Goal: Task Accomplishment & Management: Manage account settings

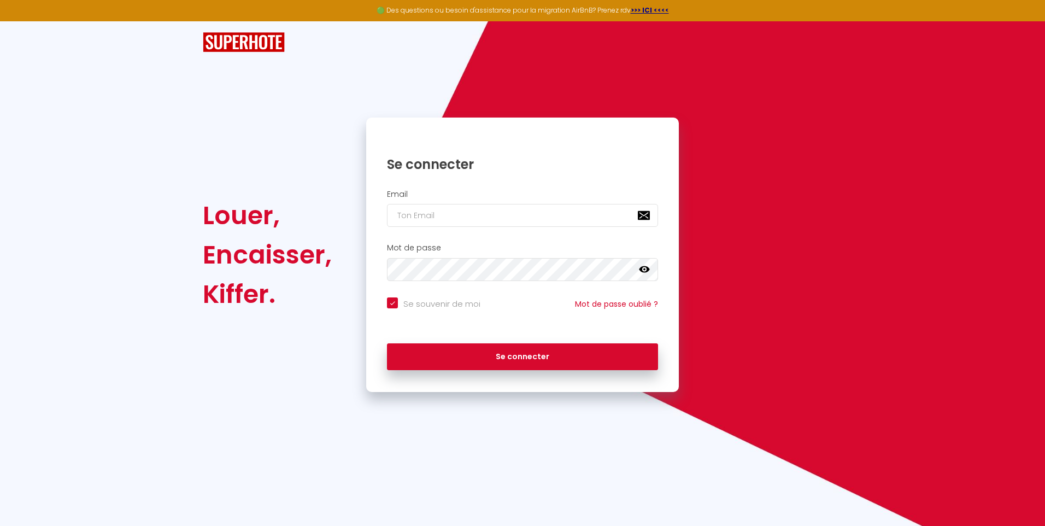
checkbox input "true"
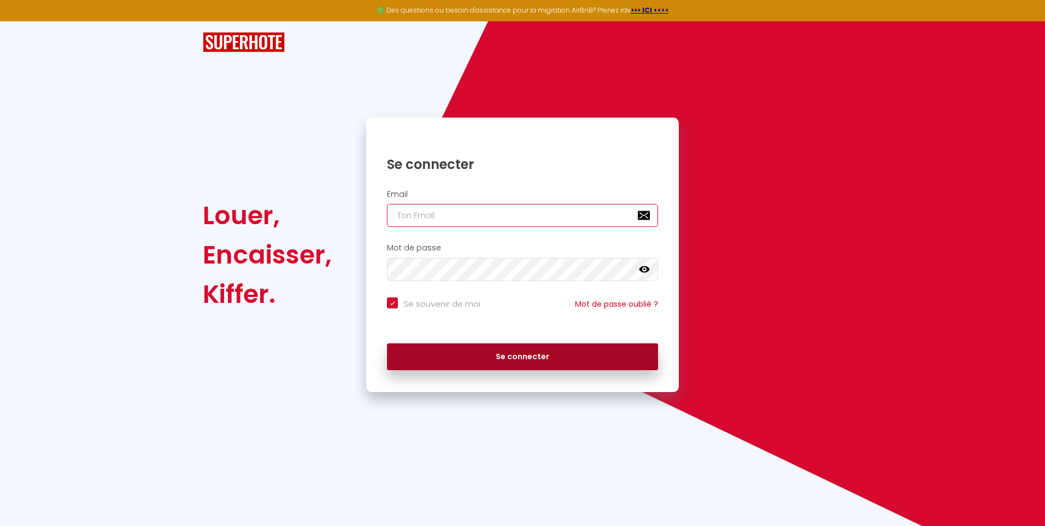
type input "[EMAIL_ADDRESS][DOMAIN_NAME]"
click at [541, 358] on button "Se connecter" at bounding box center [522, 356] width 271 height 27
checkbox input "true"
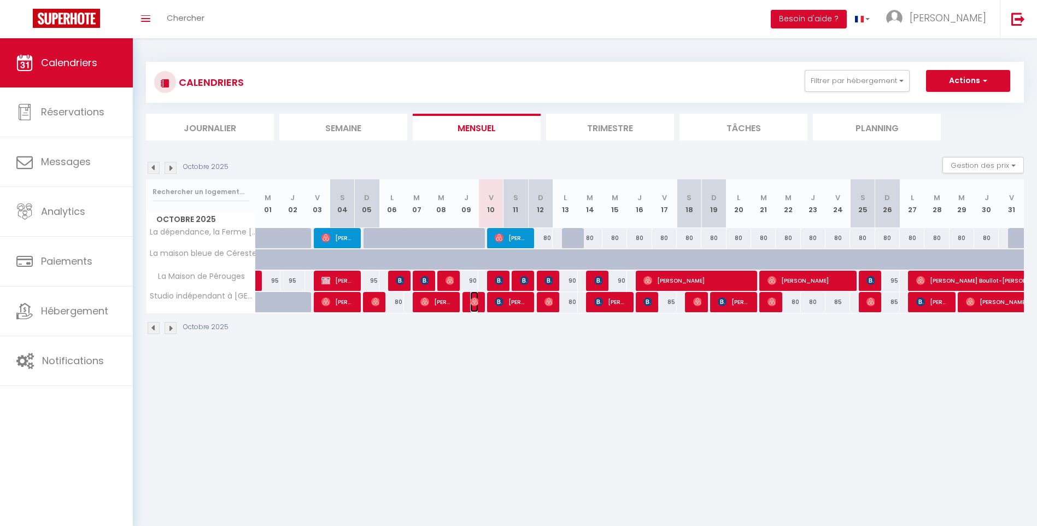
drag, startPoint x: 472, startPoint y: 299, endPoint x: 478, endPoint y: 297, distance: 6.4
click at [472, 299] on img at bounding box center [474, 301] width 9 height 9
select select "OK"
select select "0"
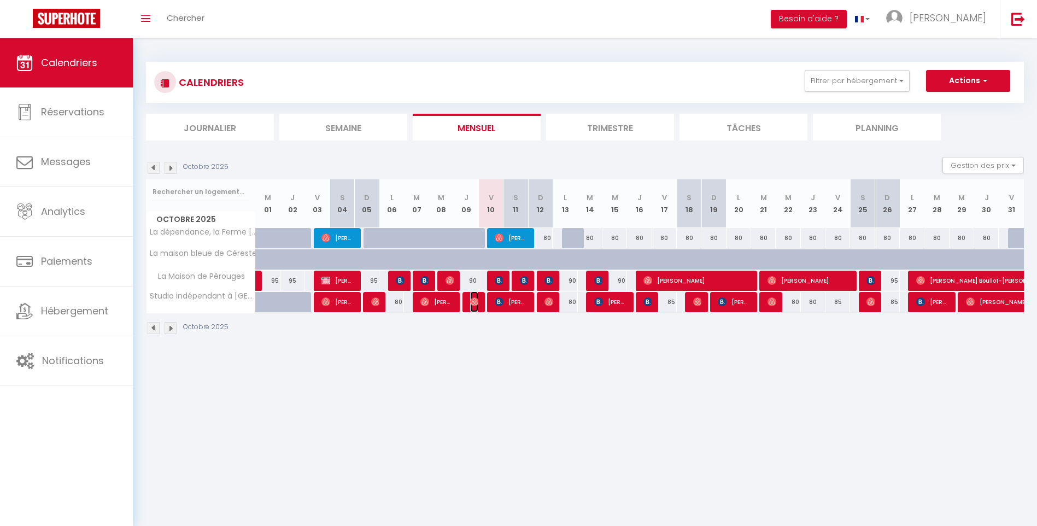
select select "0"
select select "1"
select select
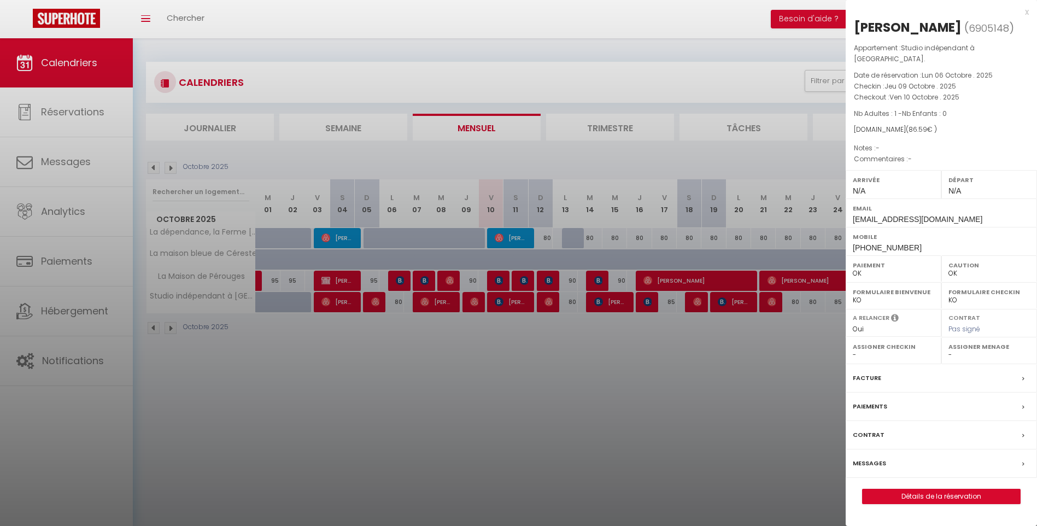
click at [504, 236] on div at bounding box center [518, 263] width 1037 height 526
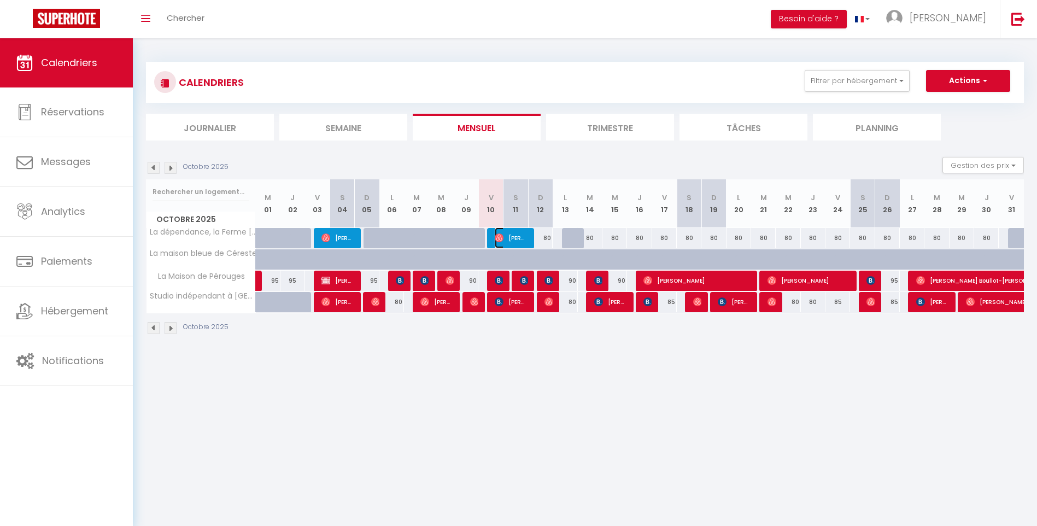
click at [513, 238] on span "[PERSON_NAME]" at bounding box center [511, 237] width 33 height 21
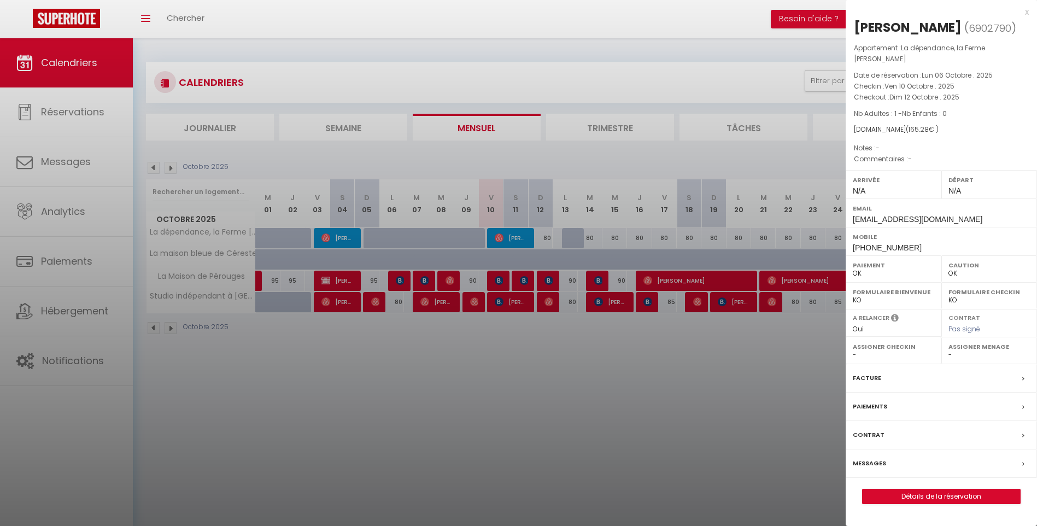
click at [533, 378] on div at bounding box center [518, 263] width 1037 height 526
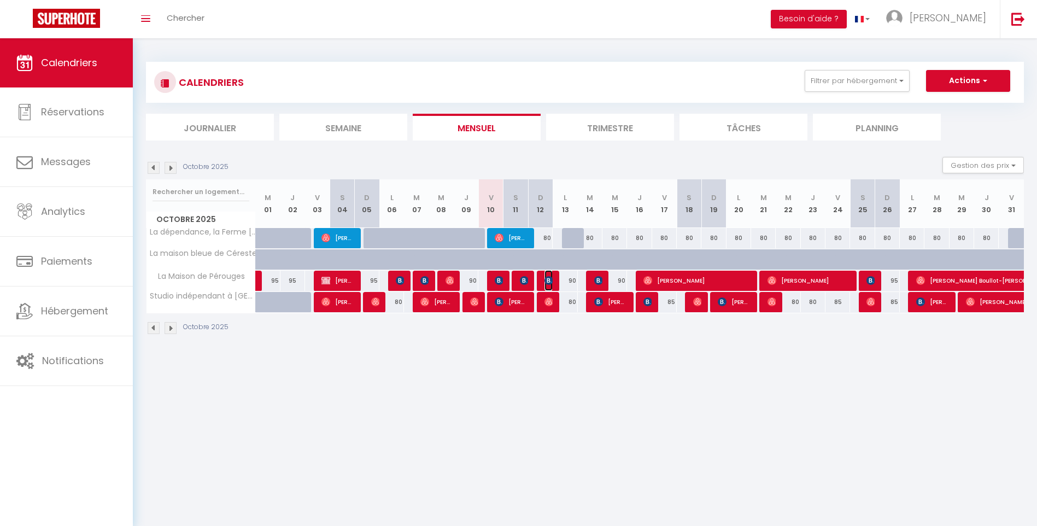
click at [548, 278] on img at bounding box center [549, 280] width 9 height 9
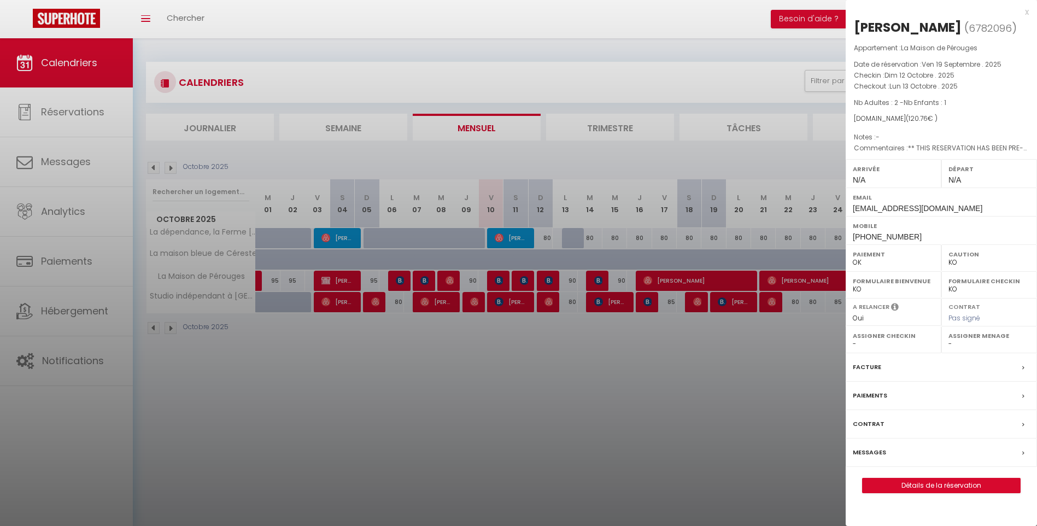
click at [550, 299] on div at bounding box center [518, 263] width 1037 height 526
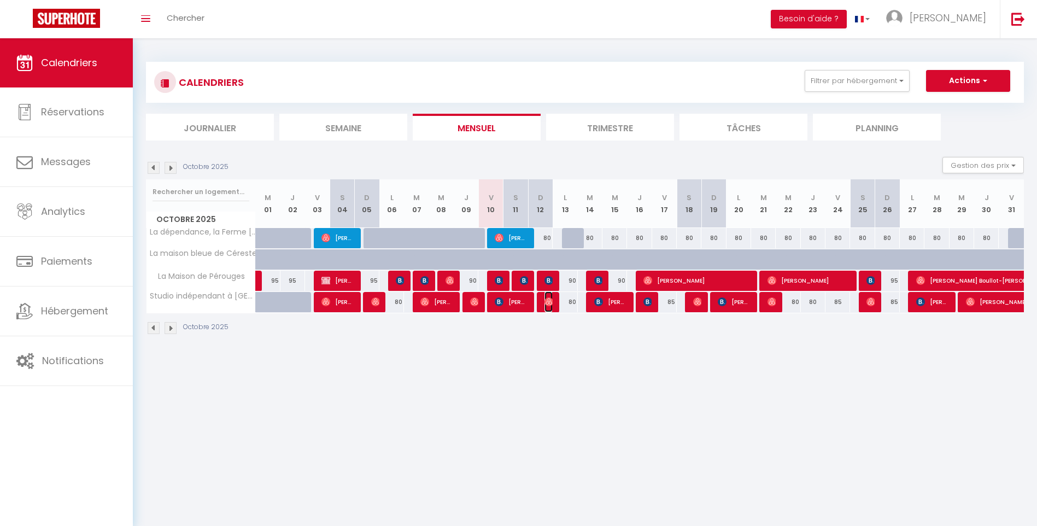
click at [550, 299] on img at bounding box center [549, 301] width 9 height 9
select select "OK"
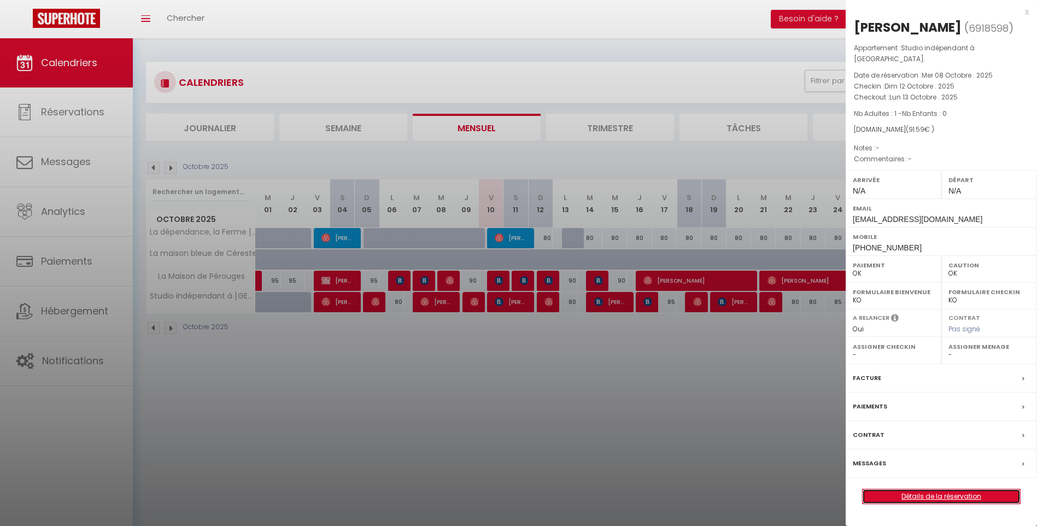
drag, startPoint x: 959, startPoint y: 484, endPoint x: 957, endPoint y: 442, distance: 42.7
click at [959, 489] on link "Détails de la réservation" at bounding box center [941, 496] width 157 height 14
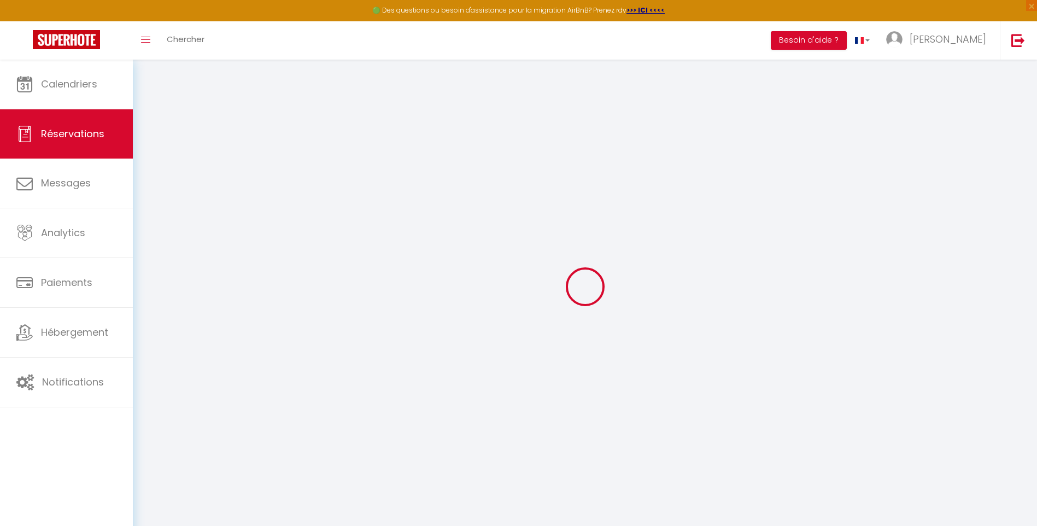
type input "Eva"
type input "Garnet"
type input "[EMAIL_ADDRESS][DOMAIN_NAME]"
type input "[PHONE_NUMBER]"
select select
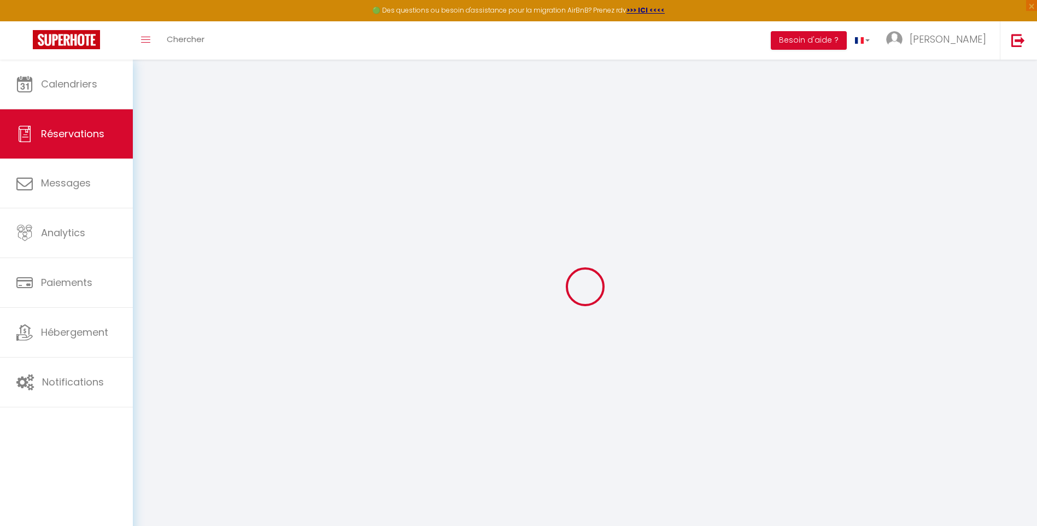
type input "16.02"
select select "72526"
select select "1"
select select
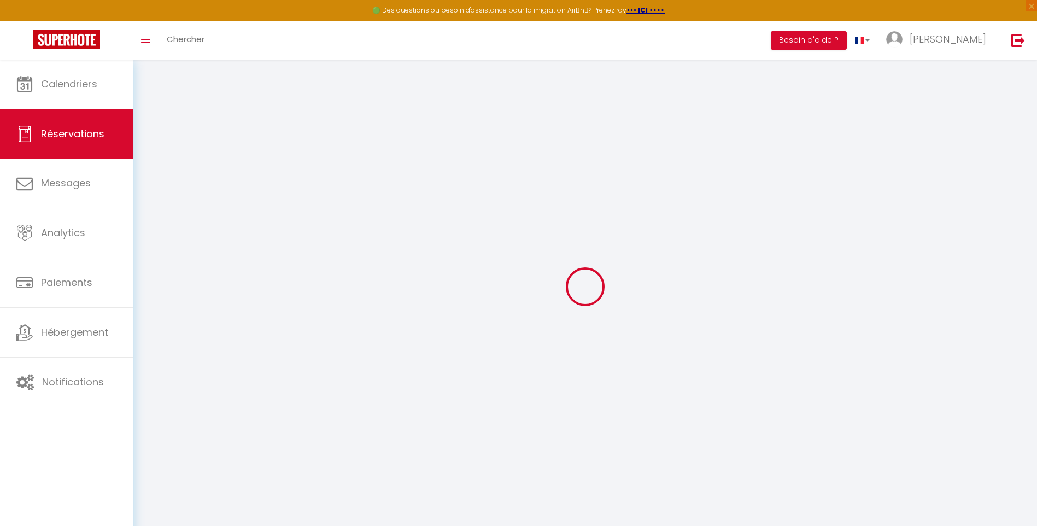
type input "1"
select select "12"
select select
type input "89"
checkbox input "false"
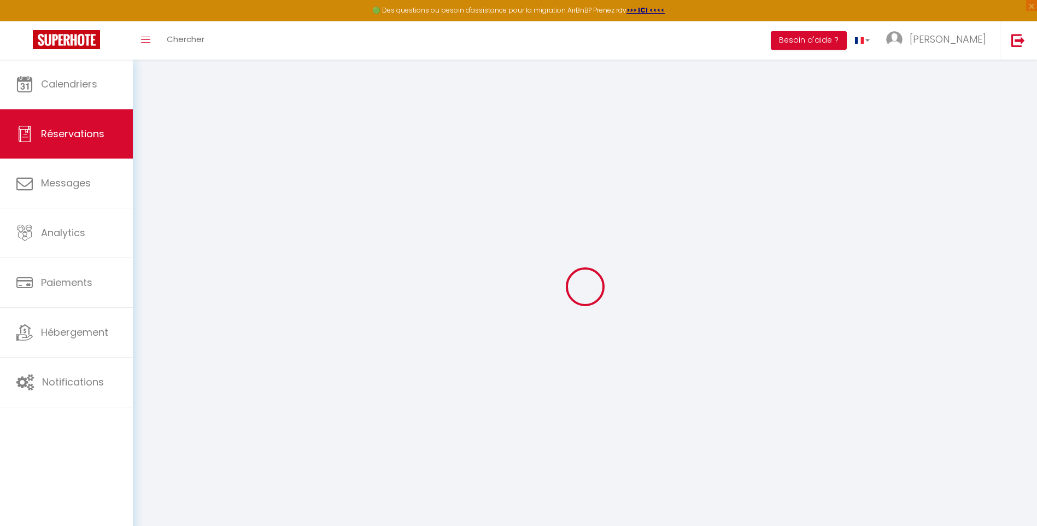
type input "0"
select select "1"
type input "0"
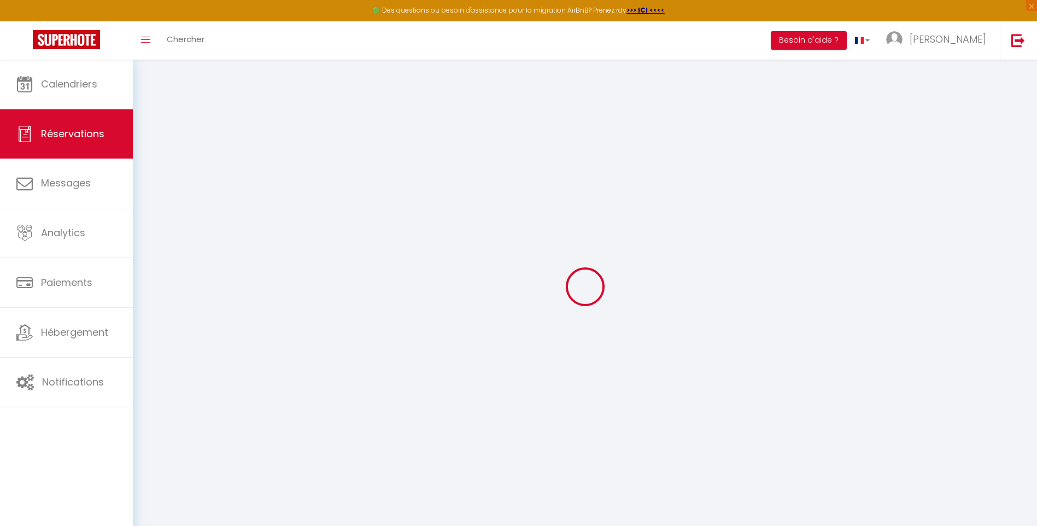
select select
select select "15"
checkbox input "false"
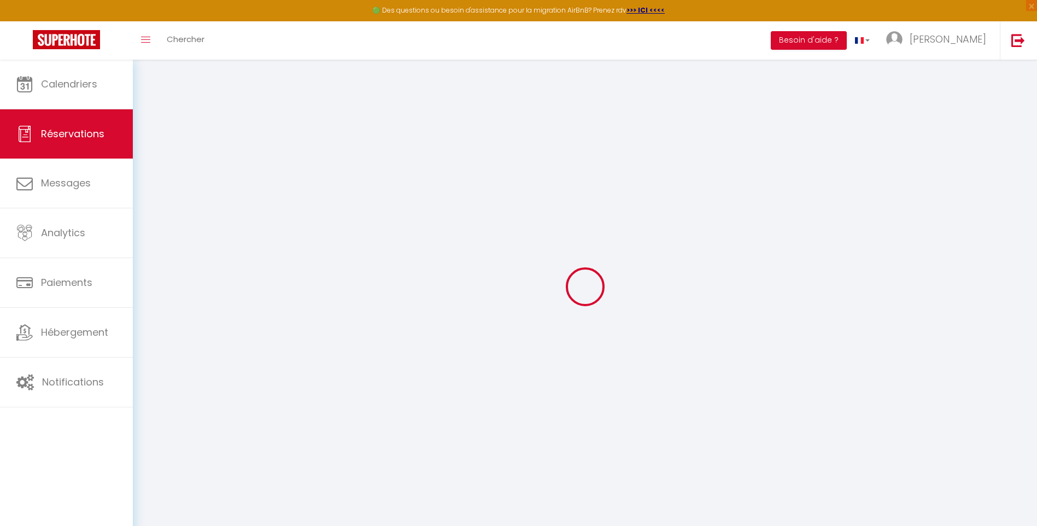
select select
checkbox input "false"
select select
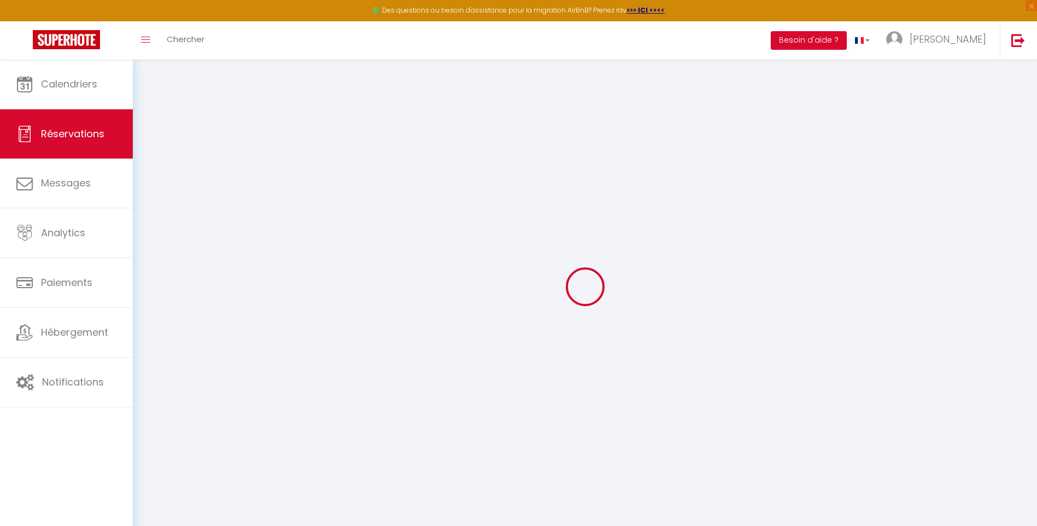
select select
checkbox input "false"
select select
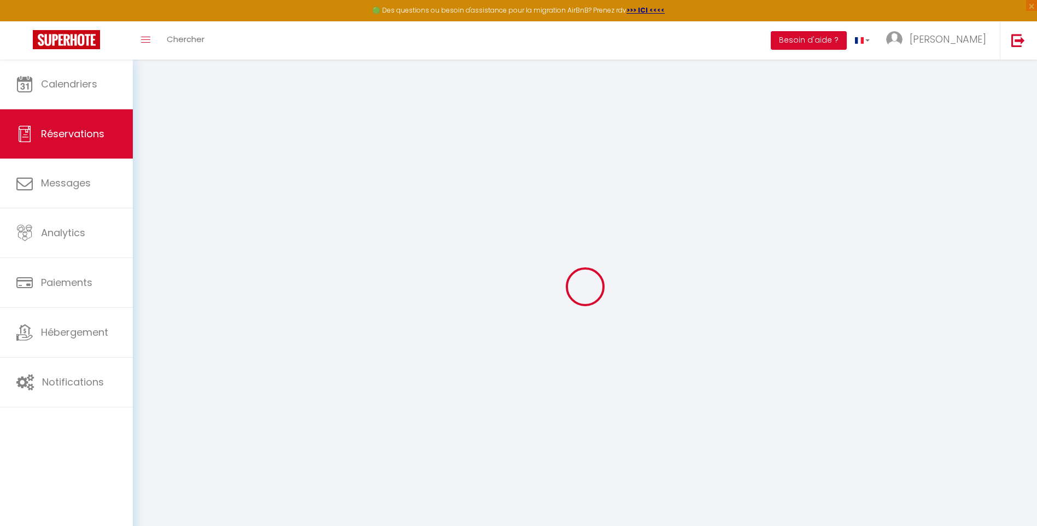
select select
checkbox input "false"
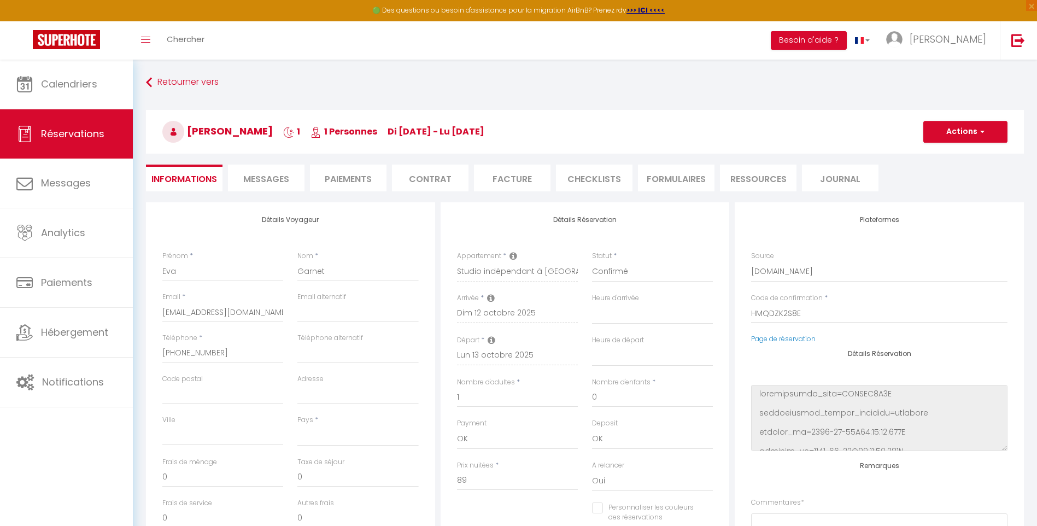
select select
type input "2.59"
select select
checkbox input "false"
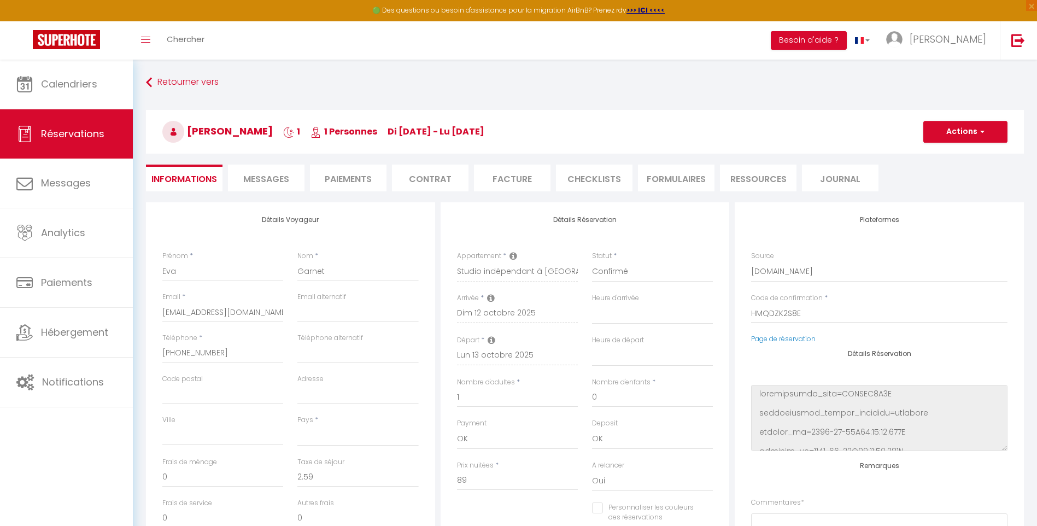
select select
checkbox input "false"
select select
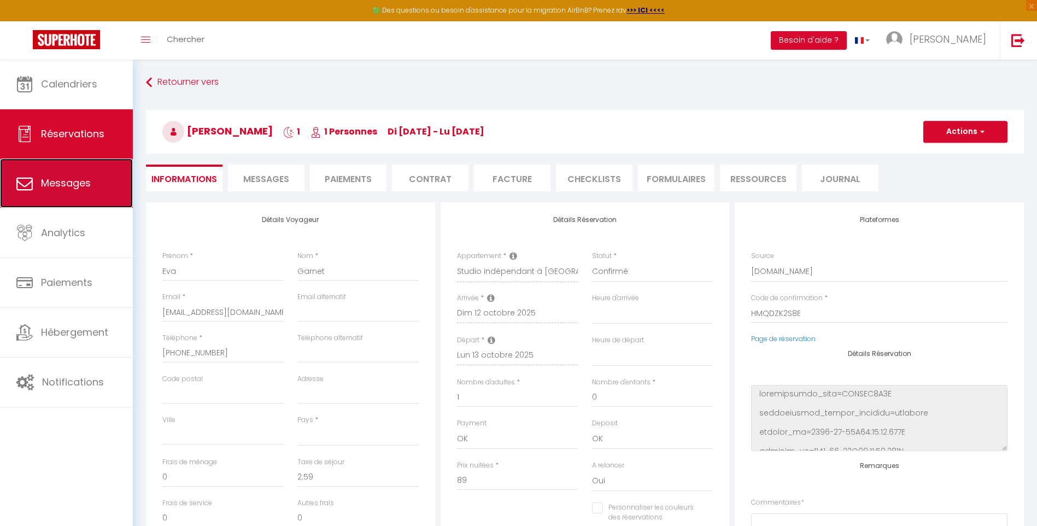
click at [62, 178] on span "Messages" at bounding box center [66, 183] width 50 height 14
select select "message"
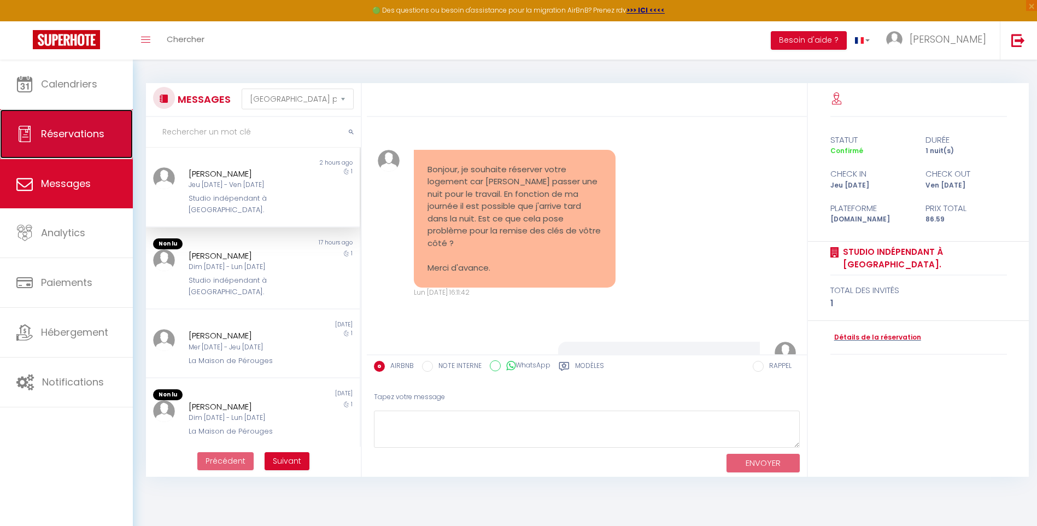
click at [81, 137] on span "Réservations" at bounding box center [72, 134] width 63 height 14
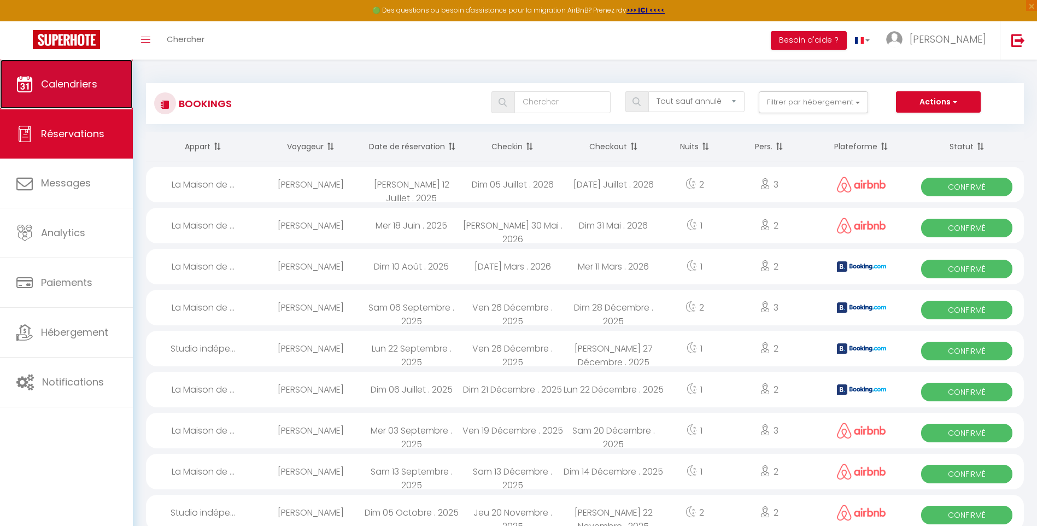
click at [69, 91] on link "Calendriers" at bounding box center [66, 84] width 133 height 49
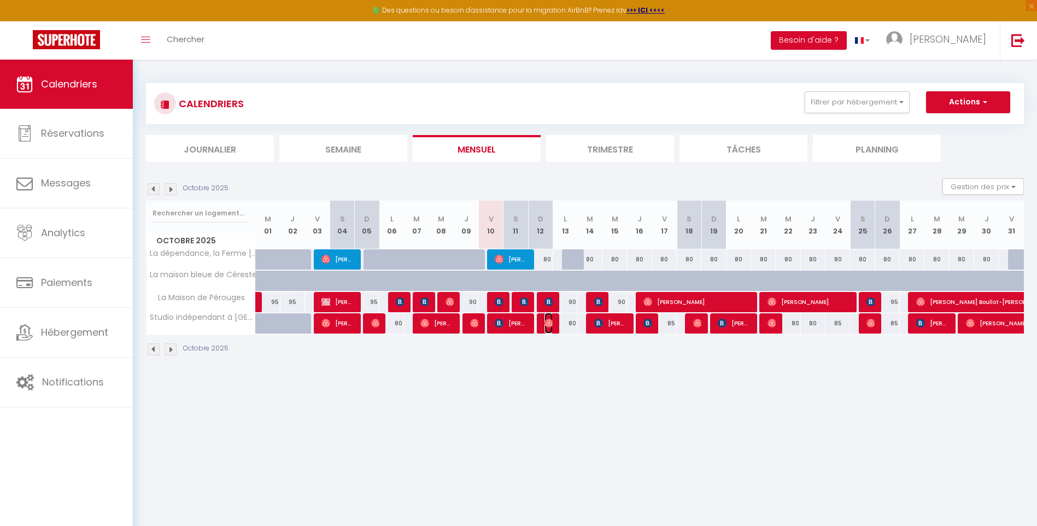
click at [552, 321] on img at bounding box center [549, 323] width 9 height 9
select select "OK"
select select "0"
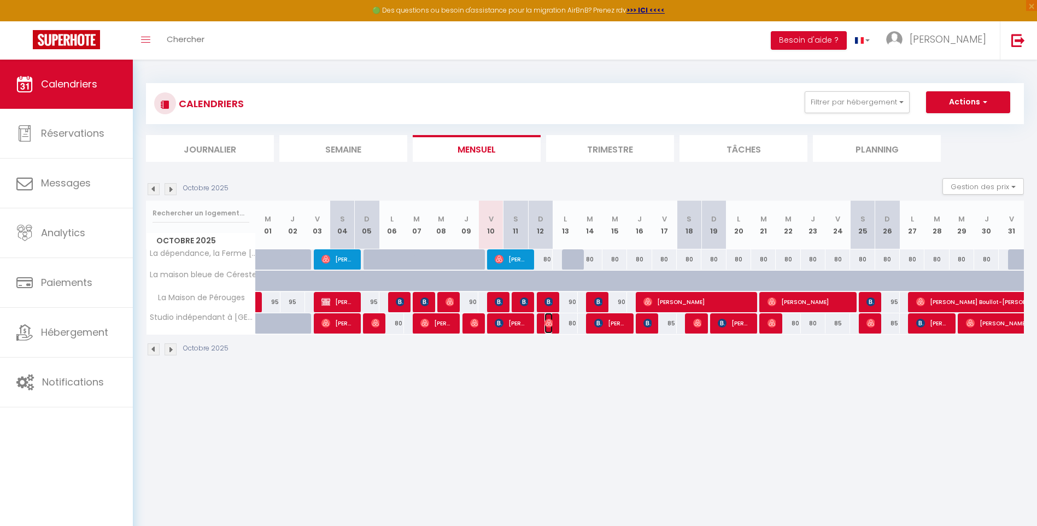
select select "1"
select select
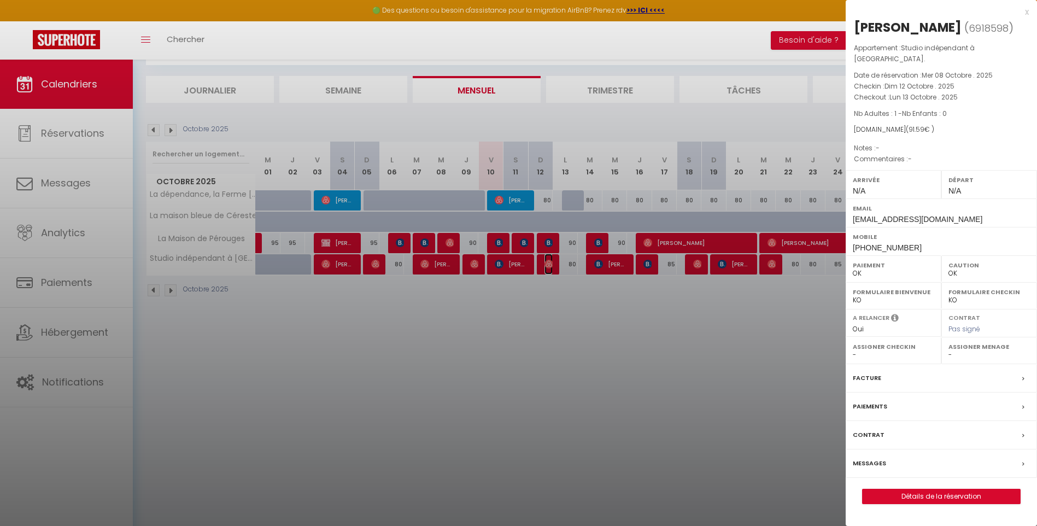
scroll to position [60, 0]
click at [957, 489] on link "Détails de la réservation" at bounding box center [941, 496] width 157 height 14
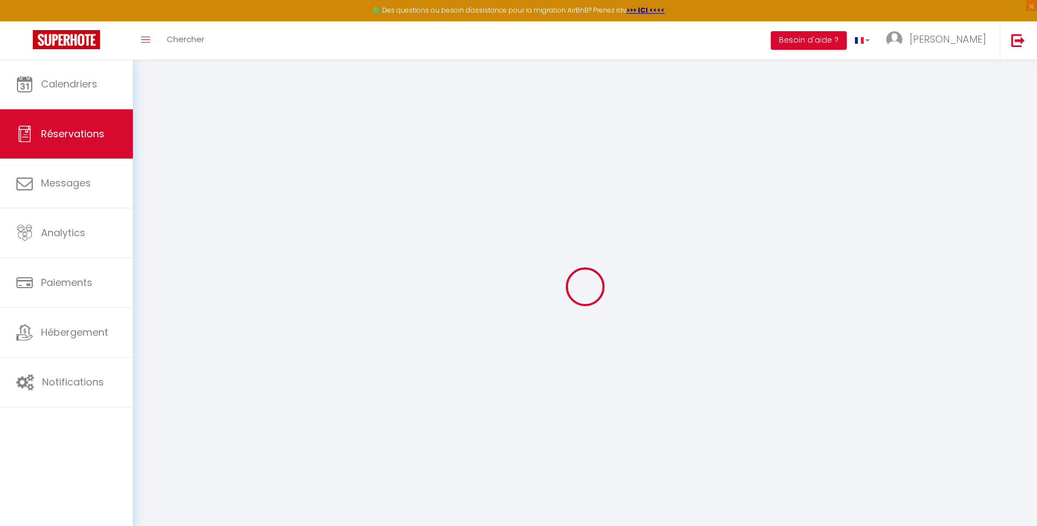
type input "Eva"
type input "Garnet"
type input "[EMAIL_ADDRESS][DOMAIN_NAME]"
type input "[PHONE_NUMBER]"
select select
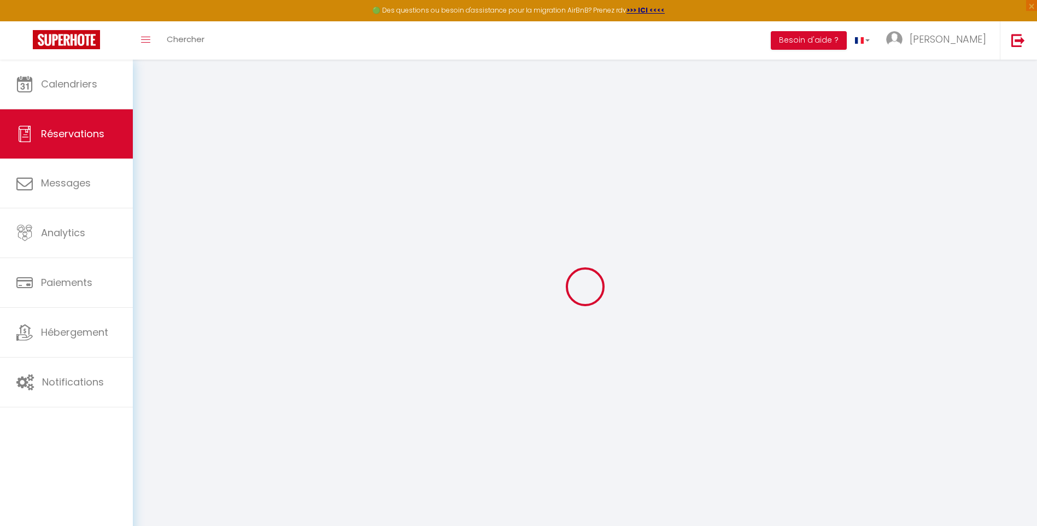
type input "16.02"
select select "72526"
select select "1"
select select
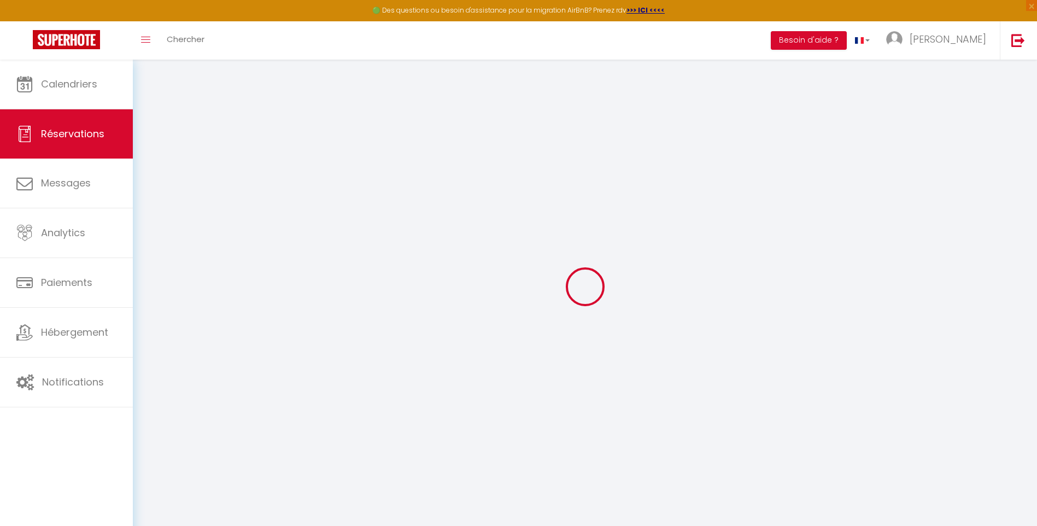
type input "1"
select select "12"
select select
type input "89"
checkbox input "false"
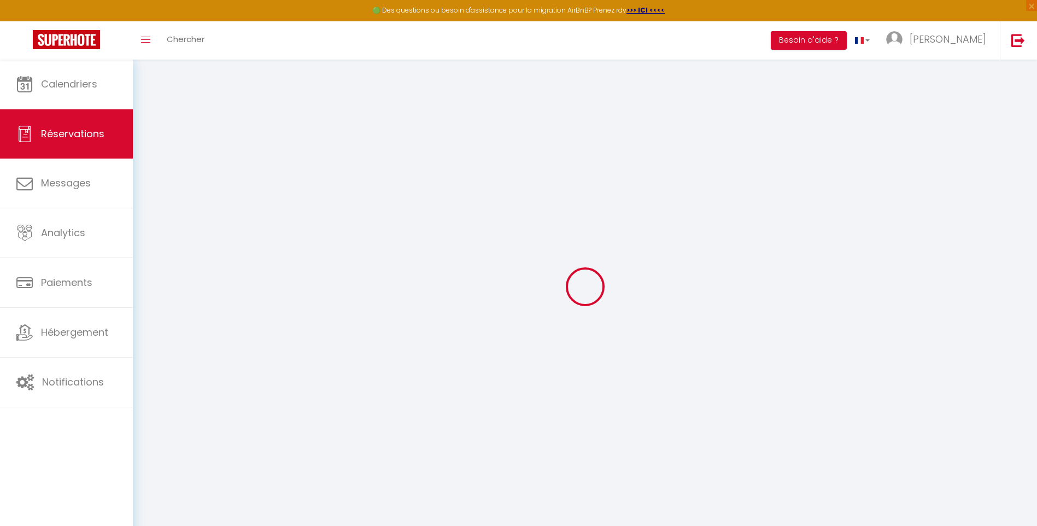
type input "0"
select select "1"
type input "0"
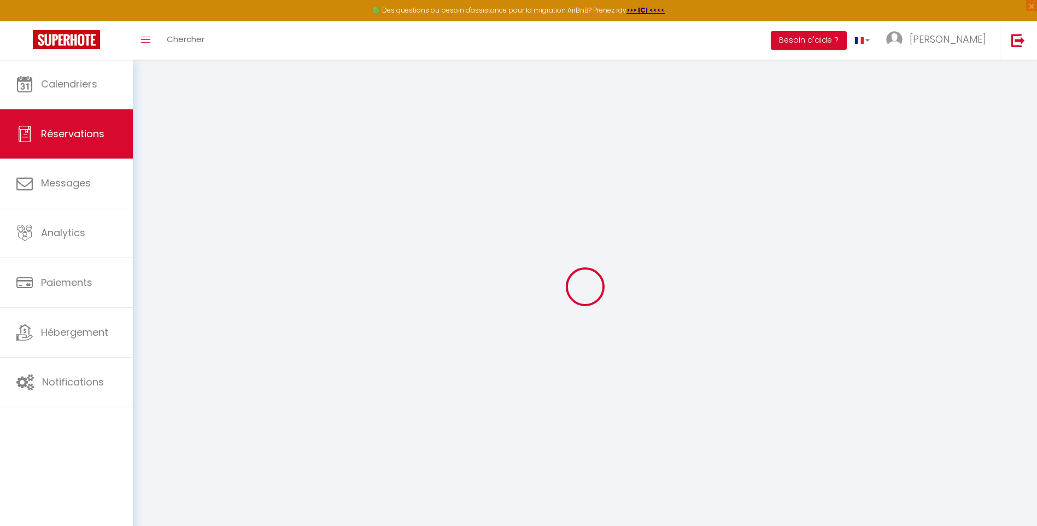
select select
select select "15"
checkbox input "false"
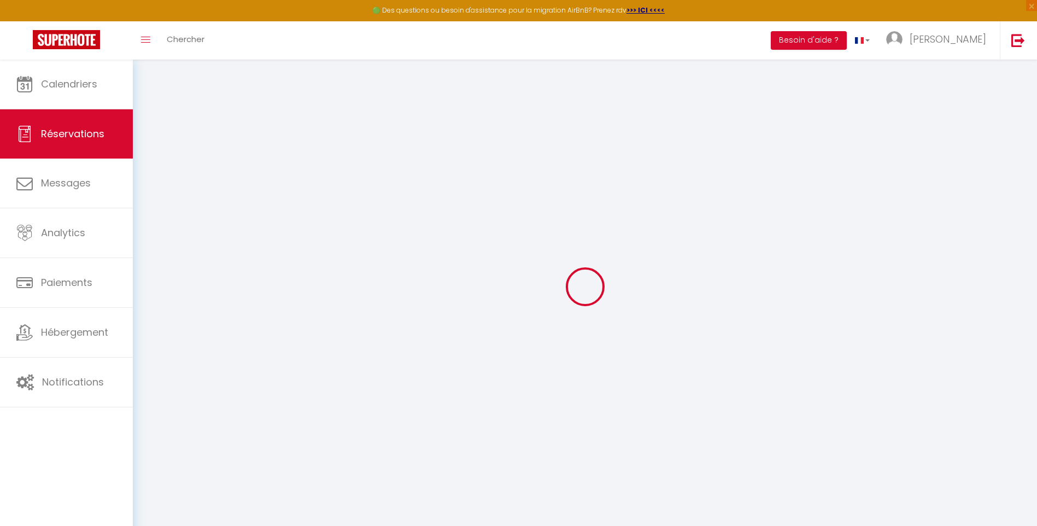
select select
checkbox input "false"
select select
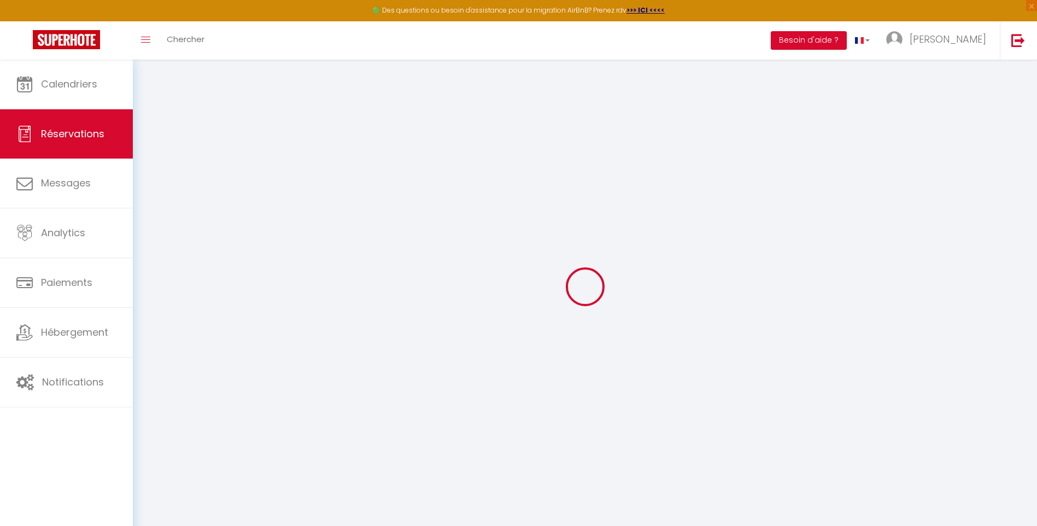
select select
checkbox input "false"
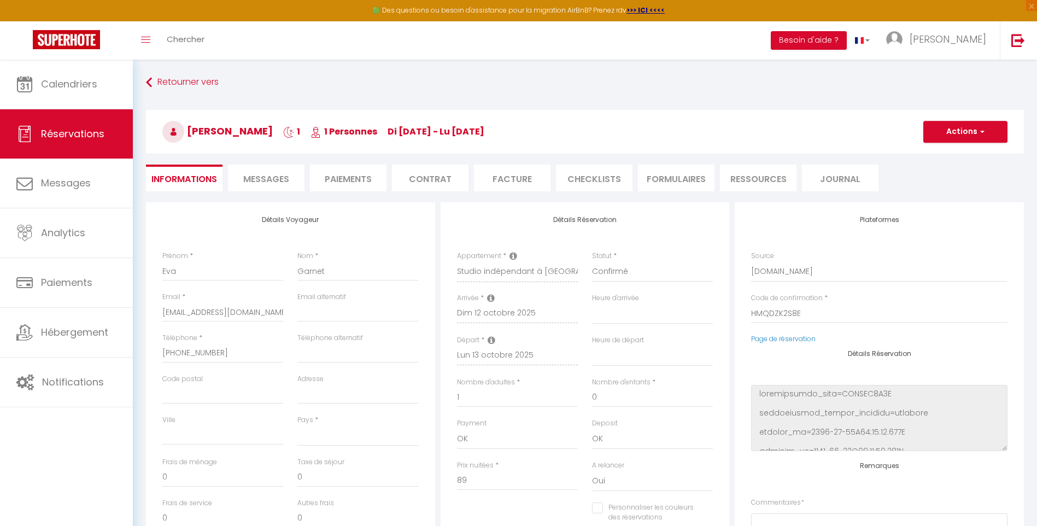
select select
checkbox input "false"
select select
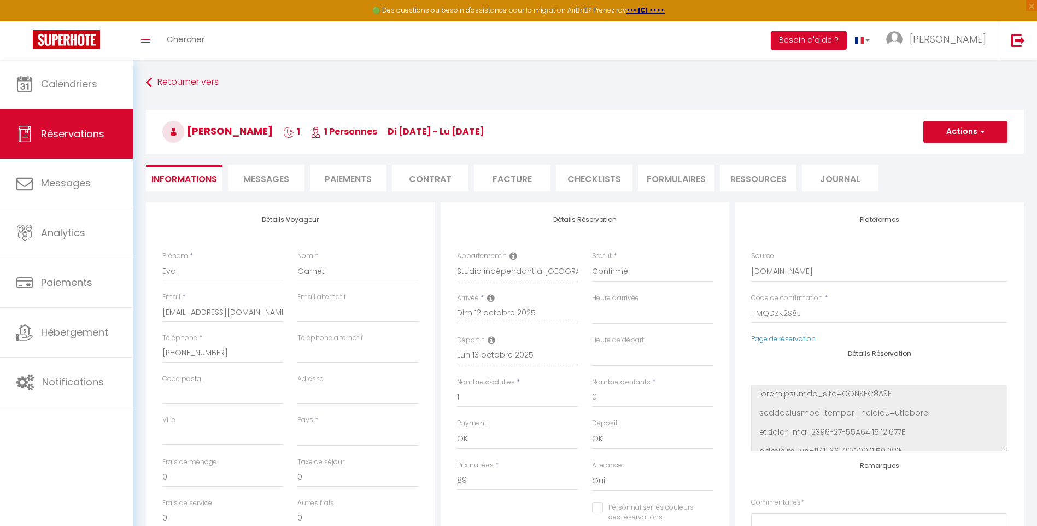
type input "2.59"
select select
checkbox input "false"
select select
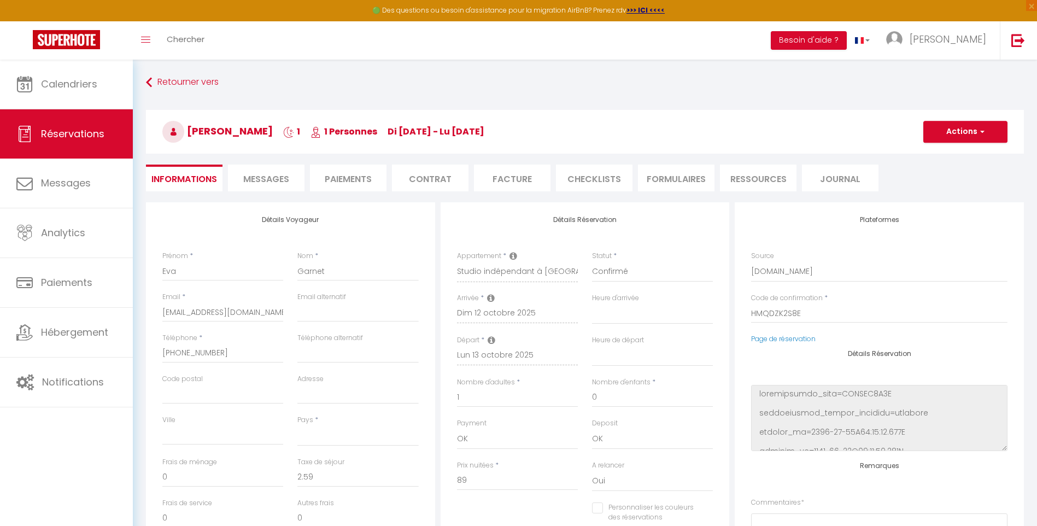
checkbox input "false"
select select
click at [278, 177] on span "Messages" at bounding box center [266, 179] width 46 height 13
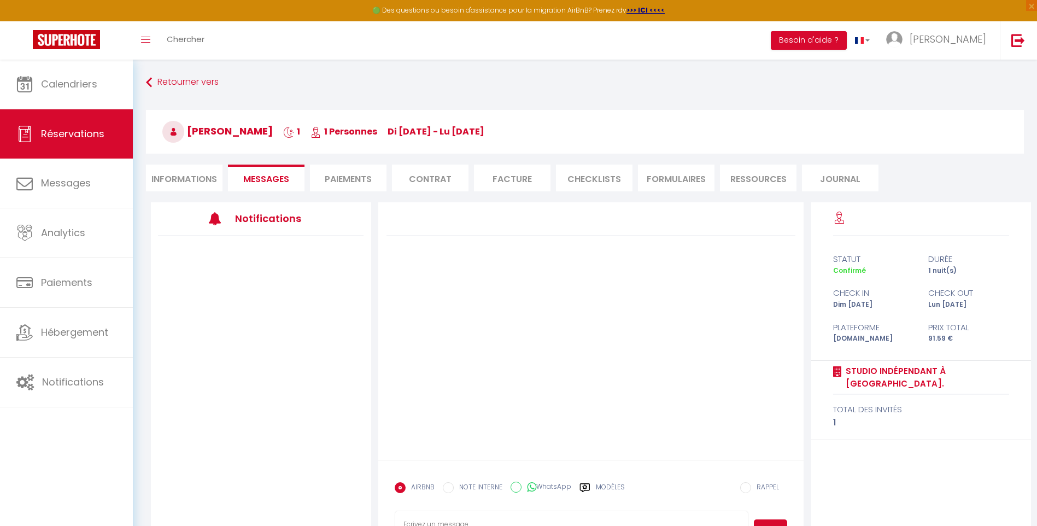
click at [183, 180] on li "Informations" at bounding box center [184, 178] width 77 height 27
select select
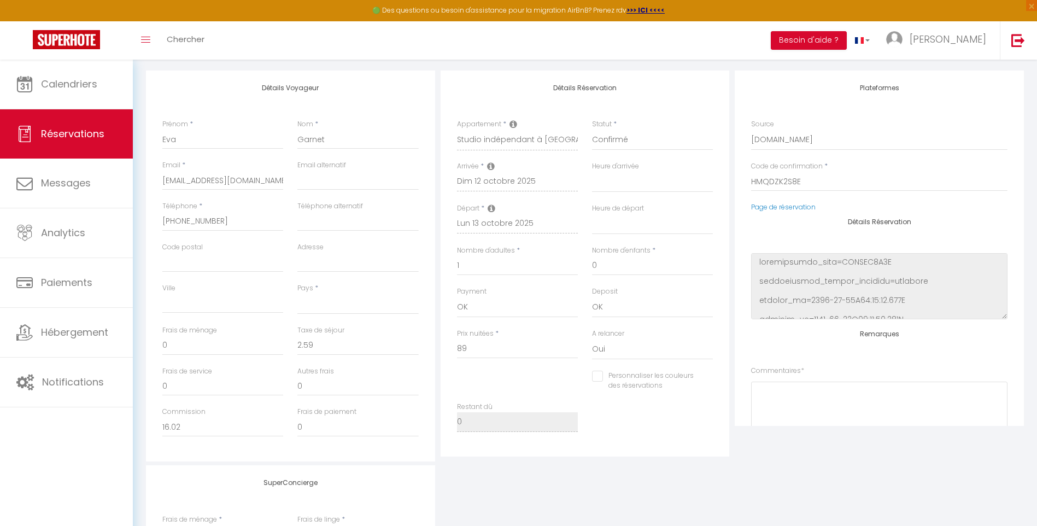
scroll to position [128, 0]
select select
checkbox input "false"
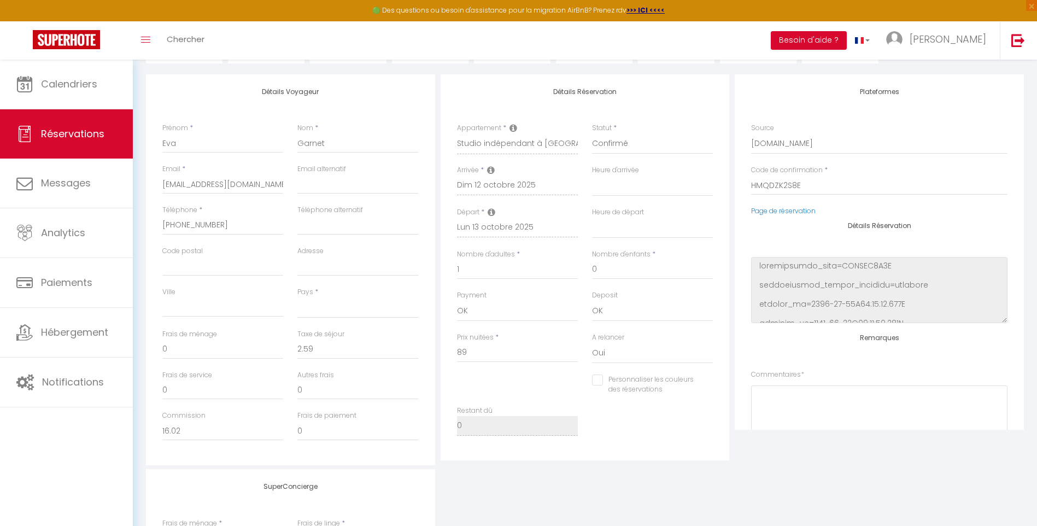
select select
checkbox input "false"
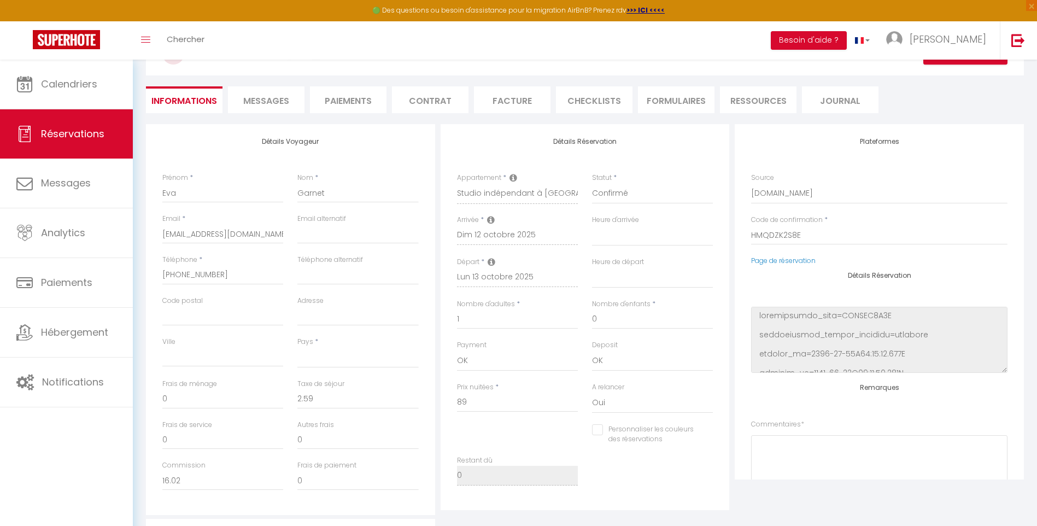
scroll to position [0, 0]
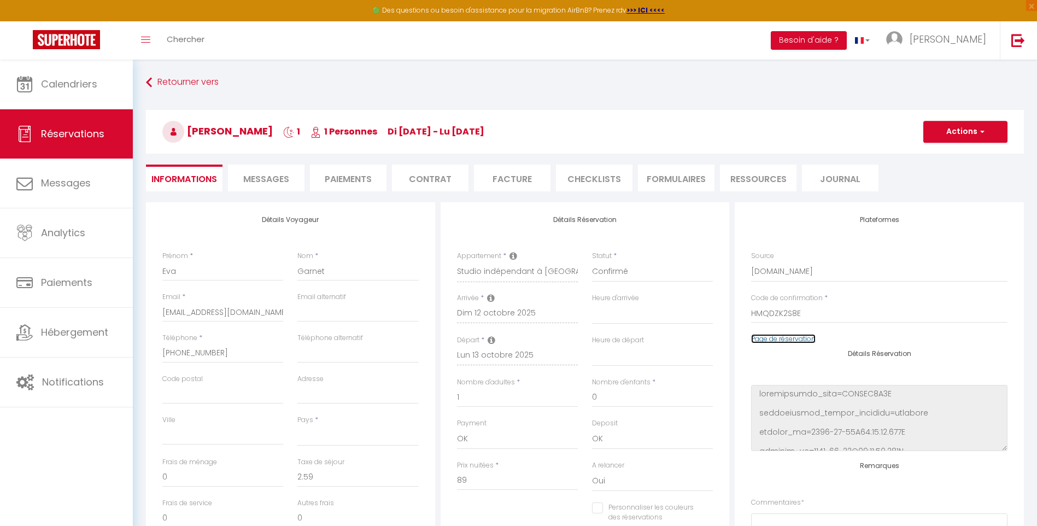
click at [779, 340] on link "Page de réservation" at bounding box center [783, 338] width 65 height 9
select select
checkbox input "false"
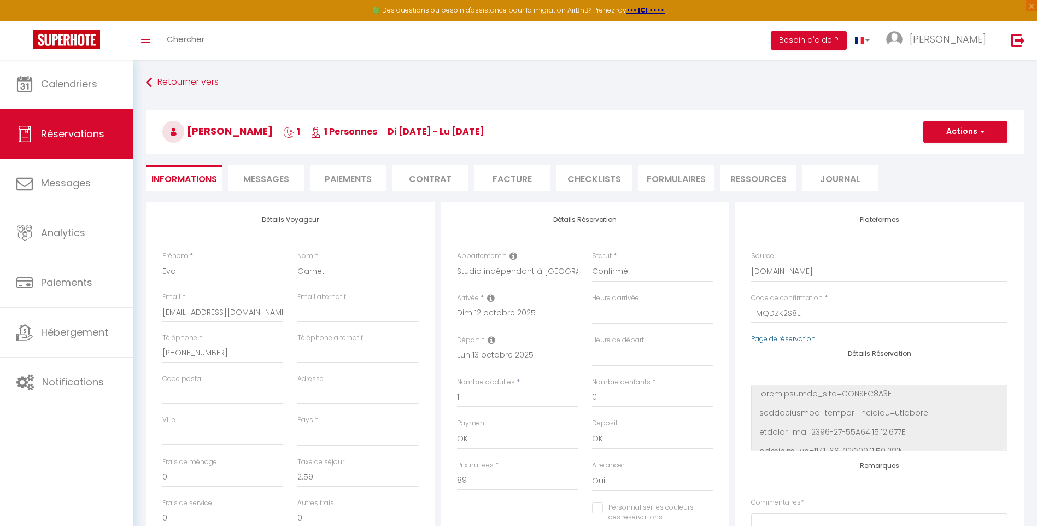
select select
checkbox input "false"
select select
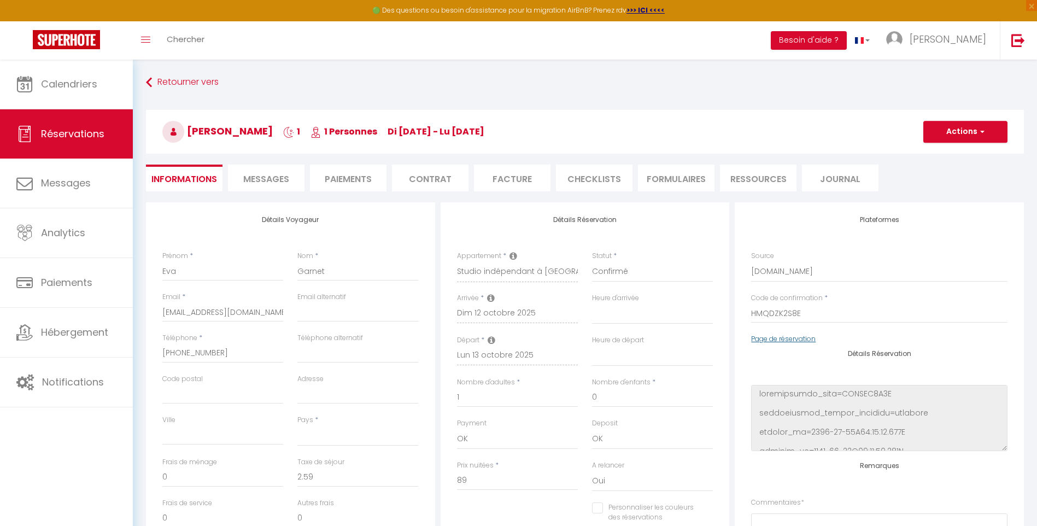
select select
checkbox input "false"
select select
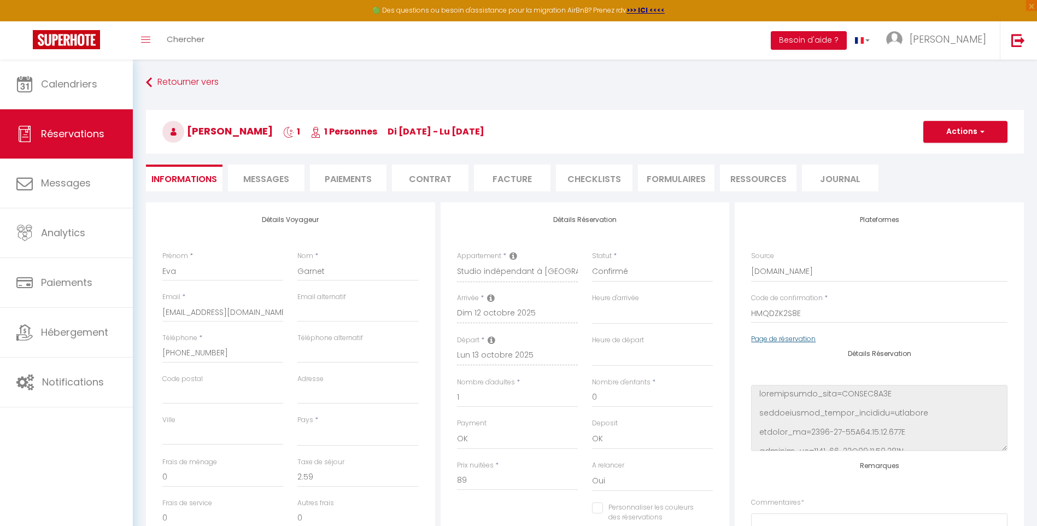
select select
checkbox input "false"
select select
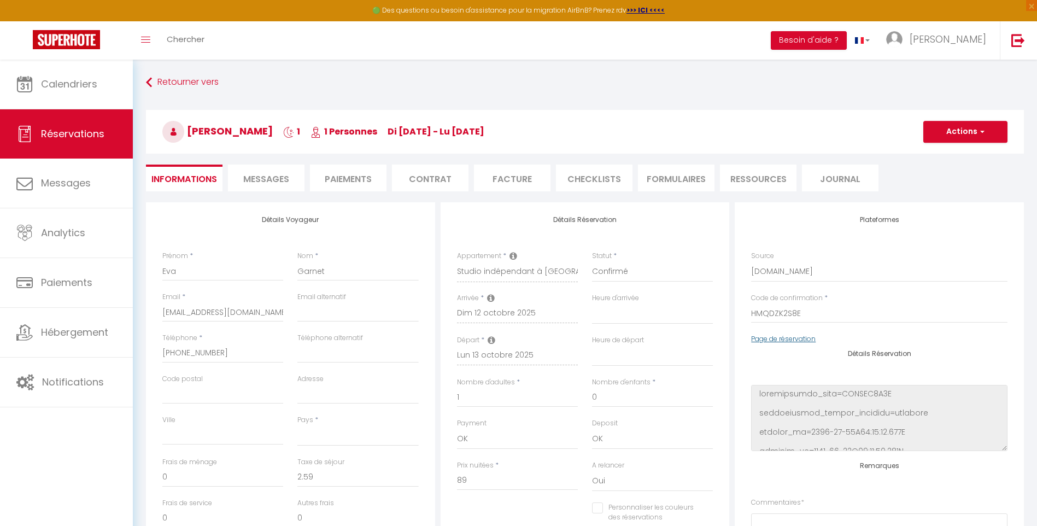
checkbox input "false"
select select
checkbox input "false"
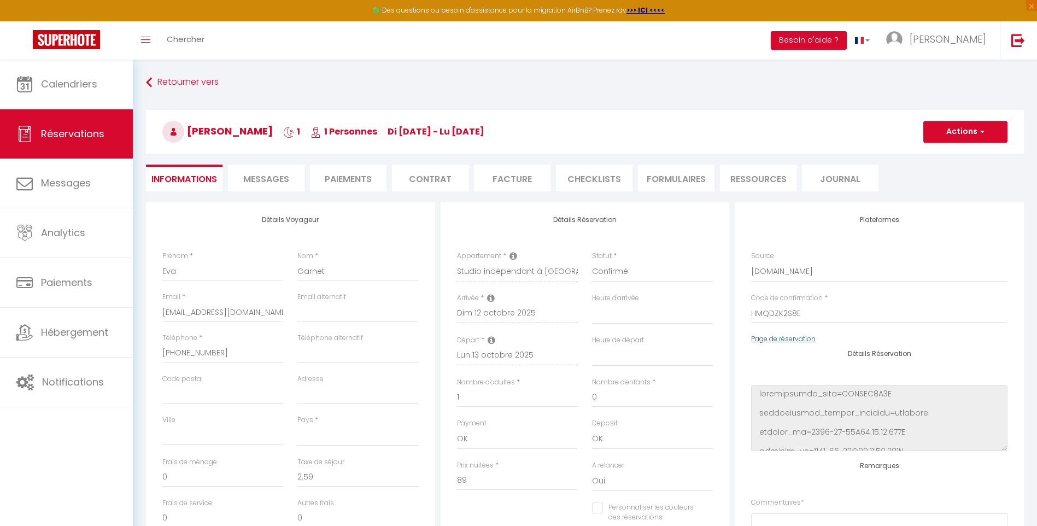
select select
checkbox input "false"
select select
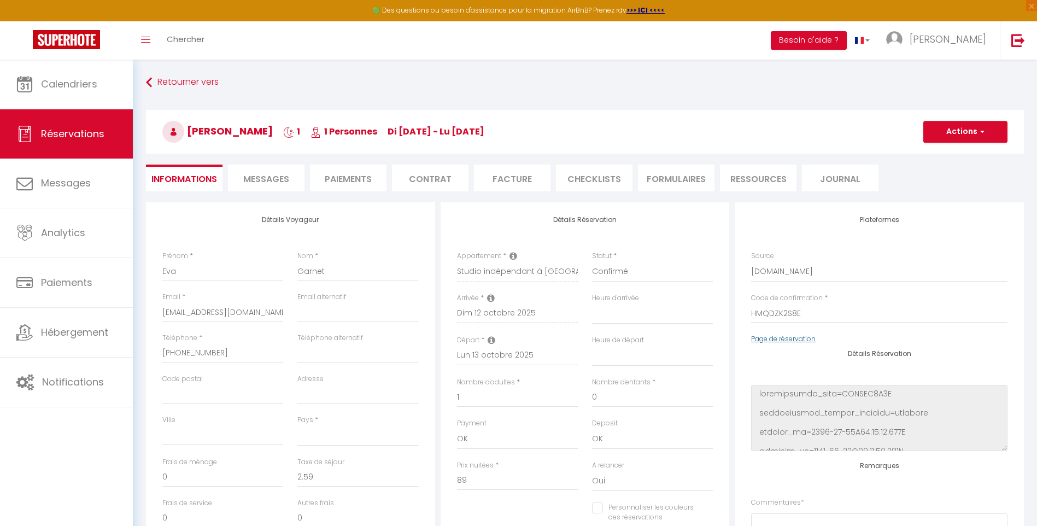
select select
checkbox input "false"
select select
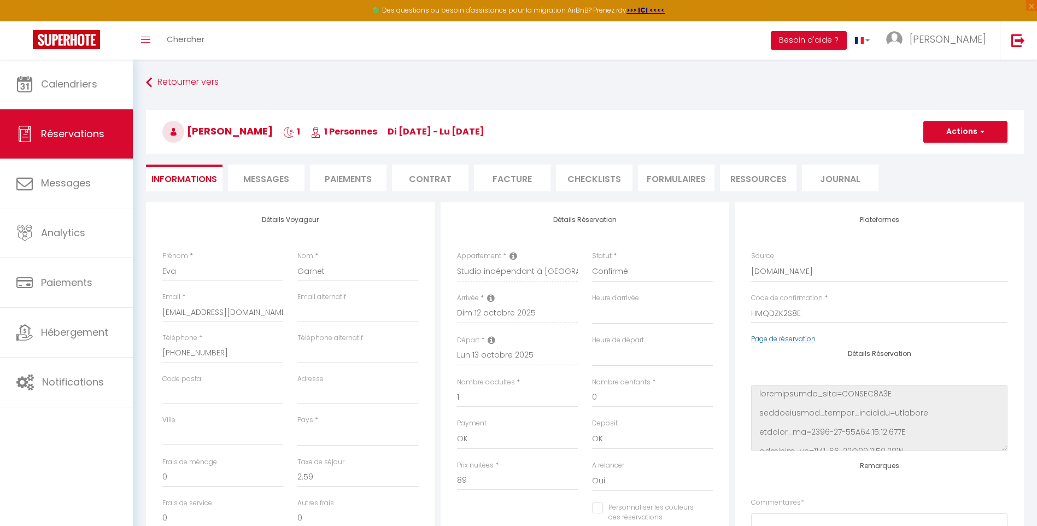
select select
checkbox input "false"
select select
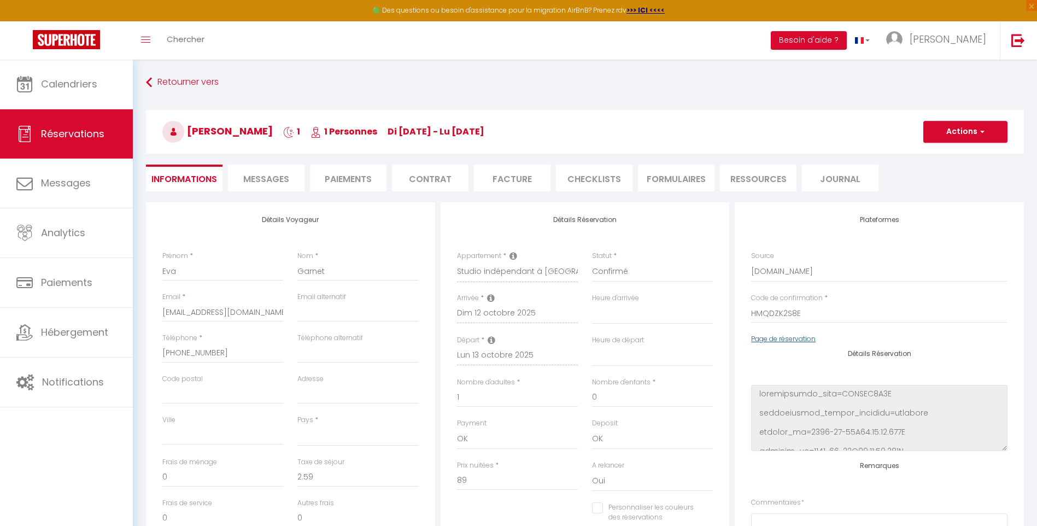
checkbox input "false"
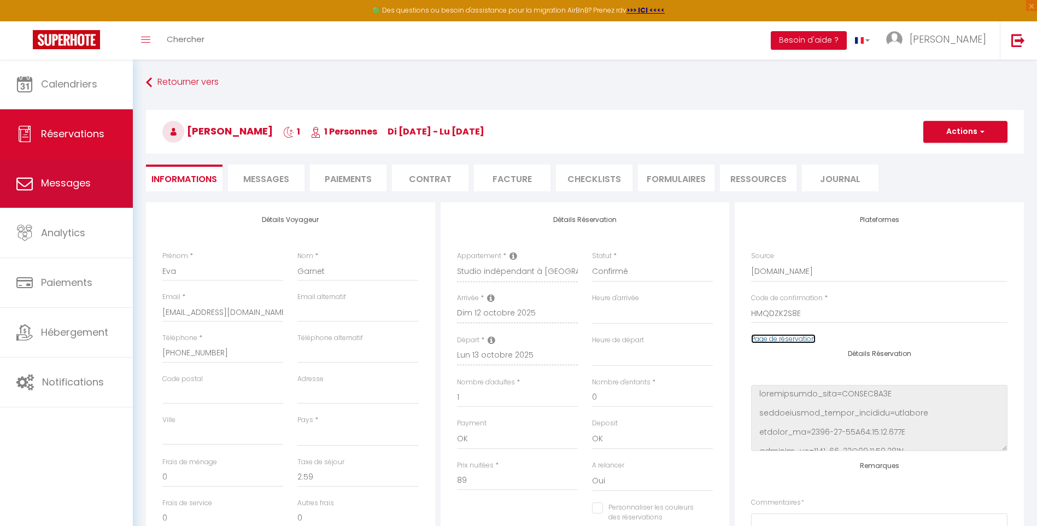
select select
checkbox input "false"
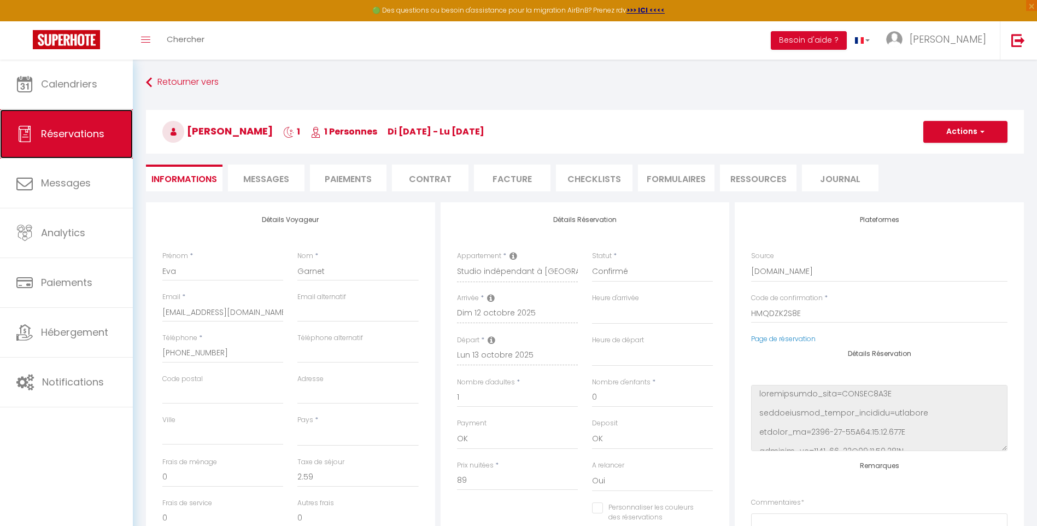
click at [79, 137] on span "Réservations" at bounding box center [72, 134] width 63 height 14
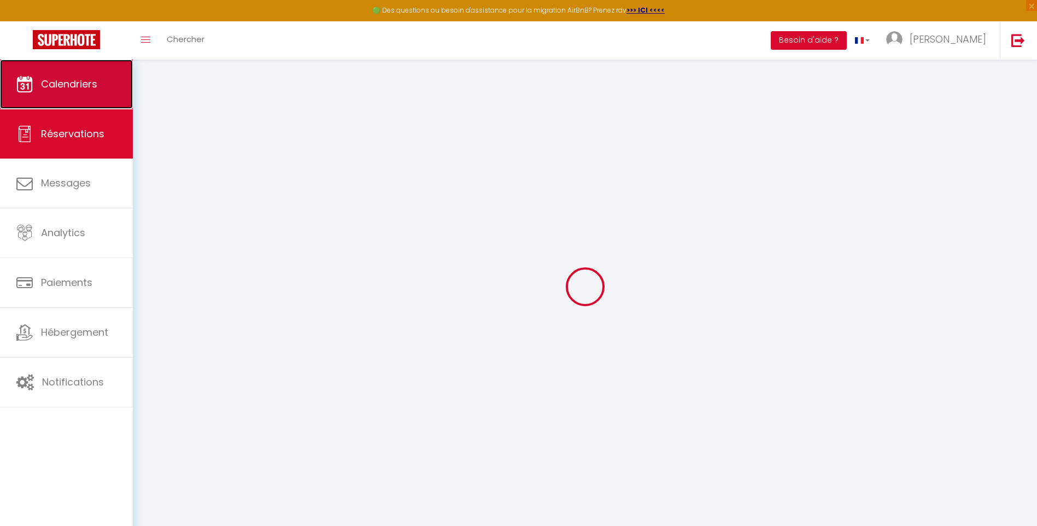
click at [79, 66] on link "Calendriers" at bounding box center [66, 84] width 133 height 49
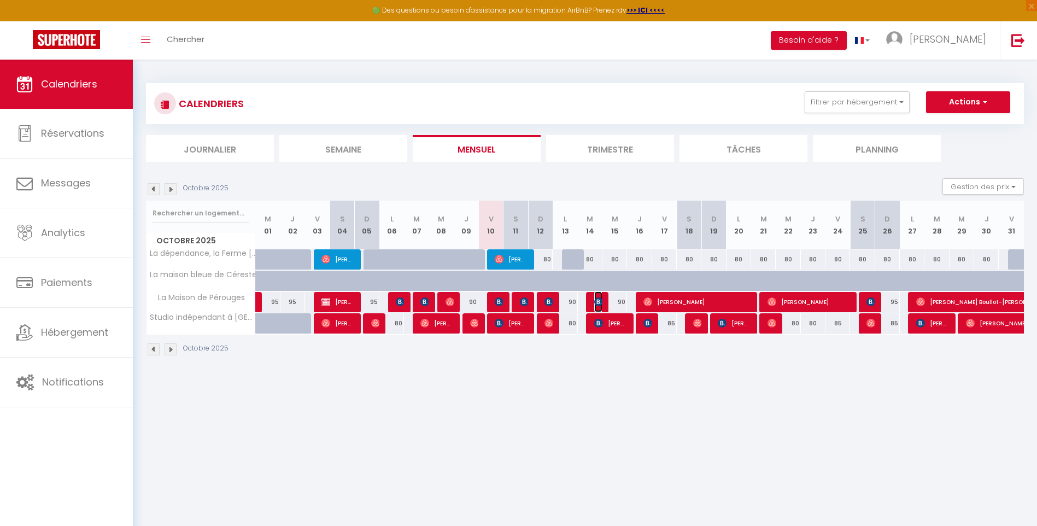
click at [595, 301] on img at bounding box center [598, 301] width 9 height 9
select select "OK"
select select "KO"
select select "0"
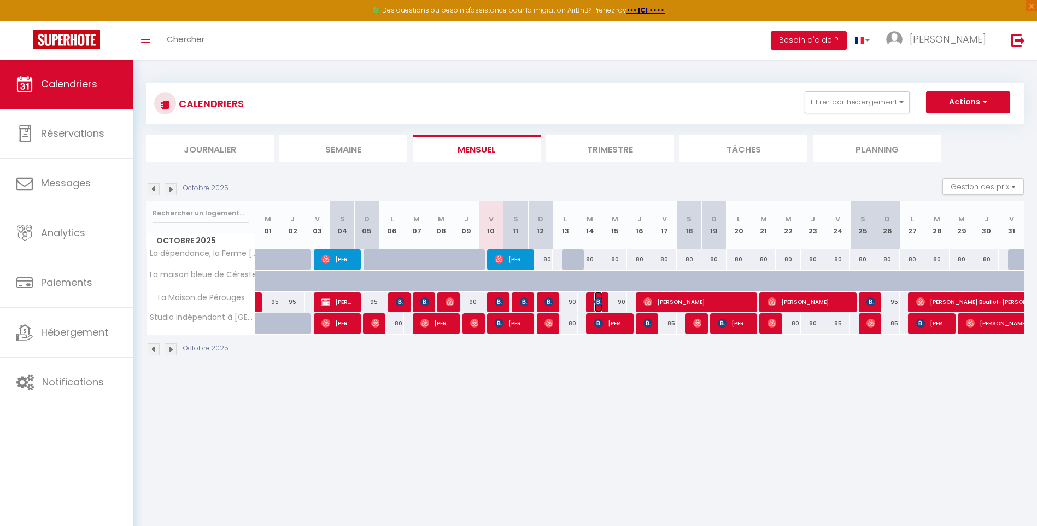
select select "1"
select select
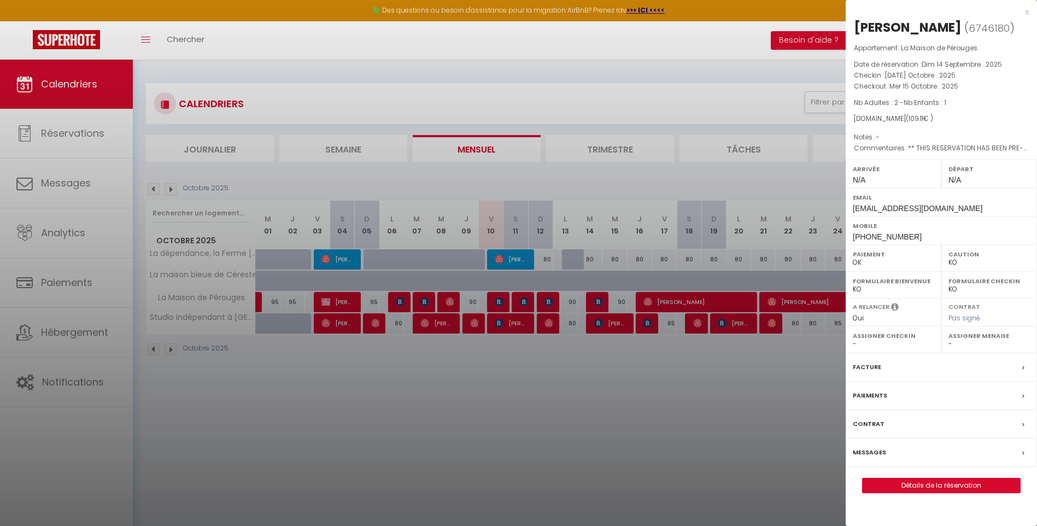
click at [798, 408] on div at bounding box center [518, 263] width 1037 height 526
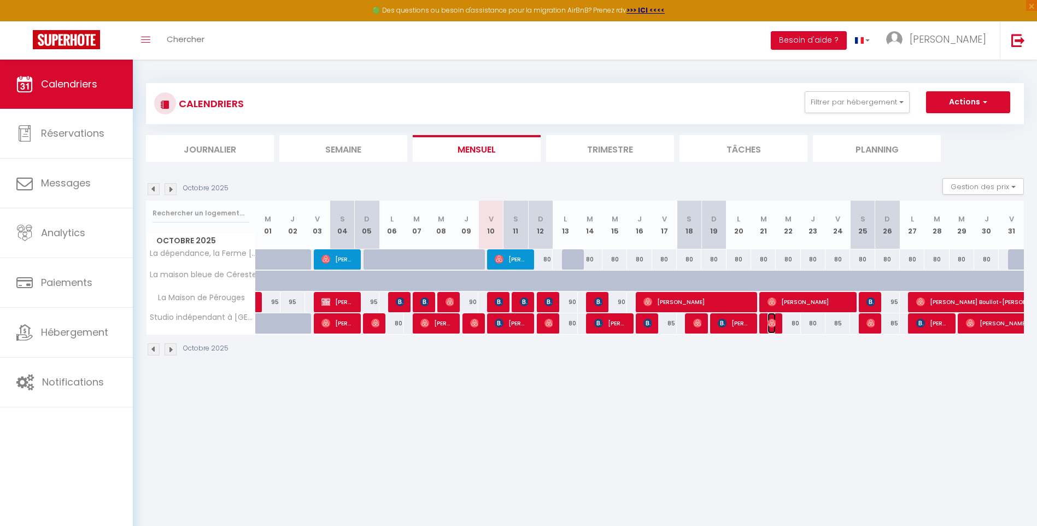
click at [773, 323] on img at bounding box center [772, 323] width 9 height 9
select select "OK"
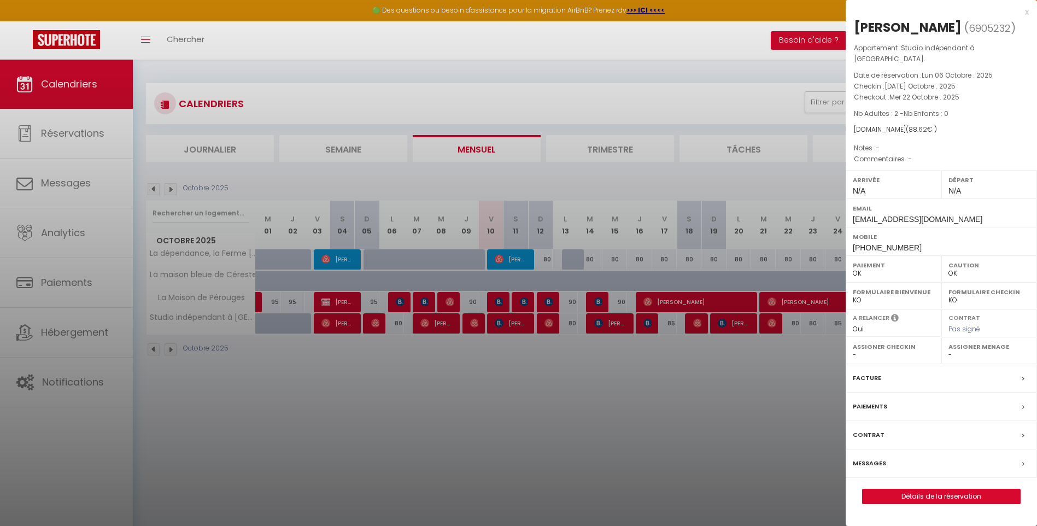
click at [786, 370] on div at bounding box center [518, 263] width 1037 height 526
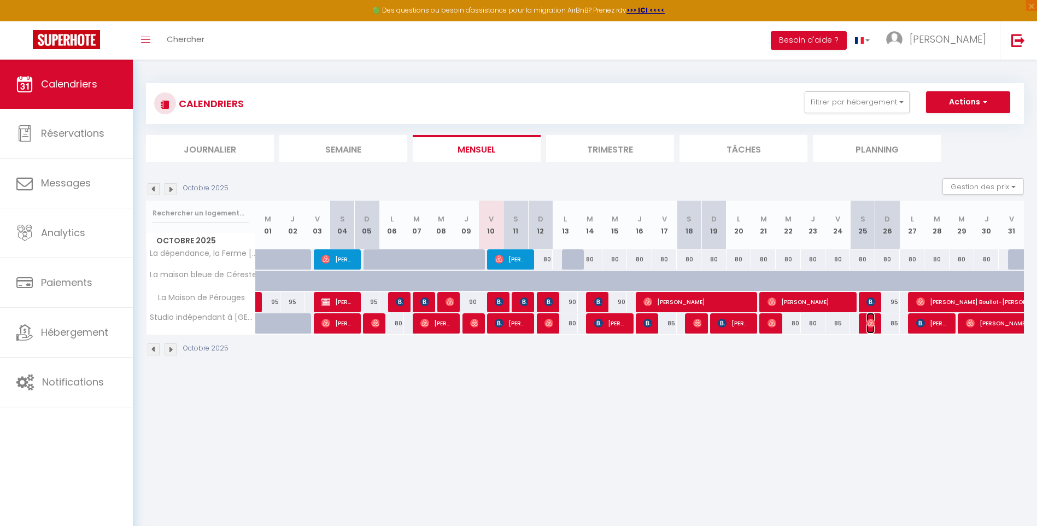
click at [869, 322] on img at bounding box center [871, 323] width 9 height 9
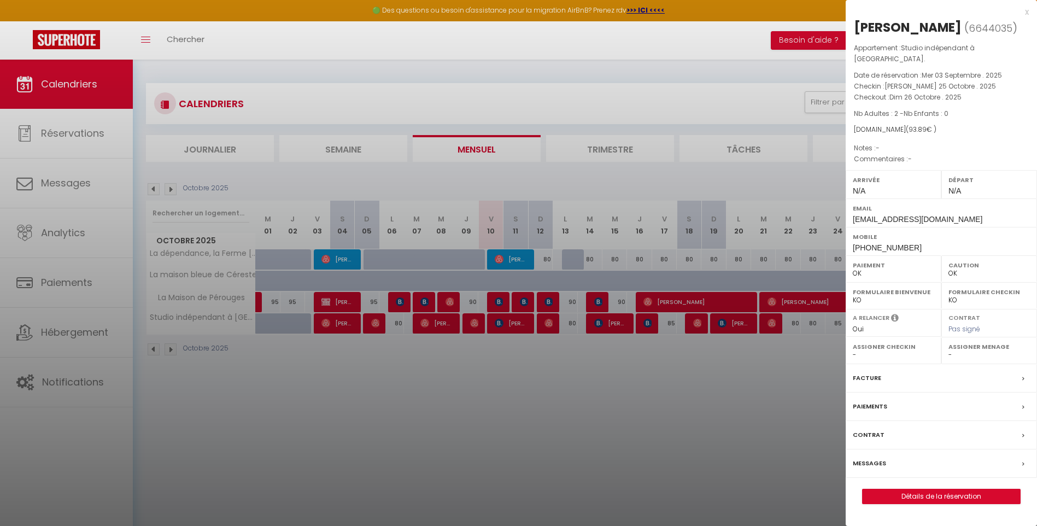
click at [806, 378] on div at bounding box center [518, 263] width 1037 height 526
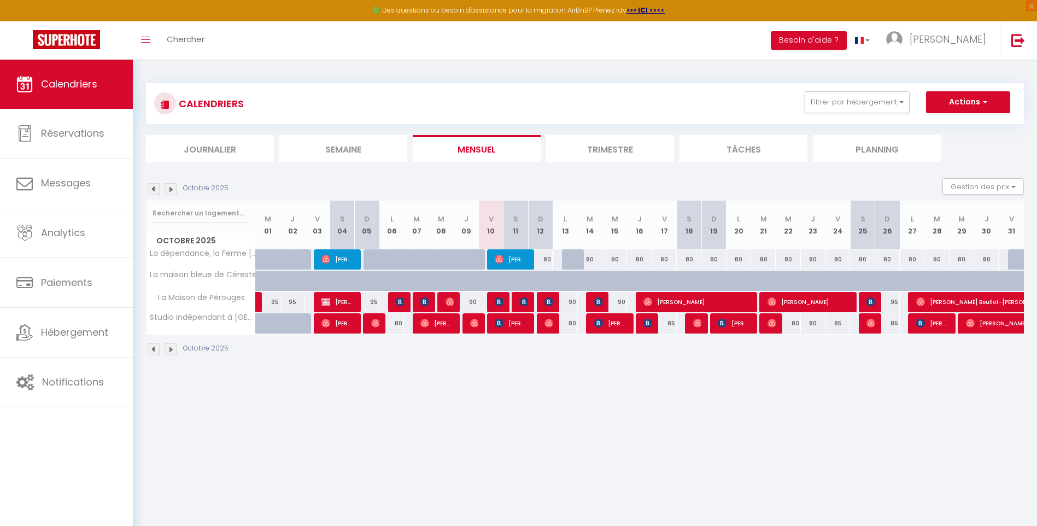
click at [169, 188] on img at bounding box center [171, 189] width 12 height 12
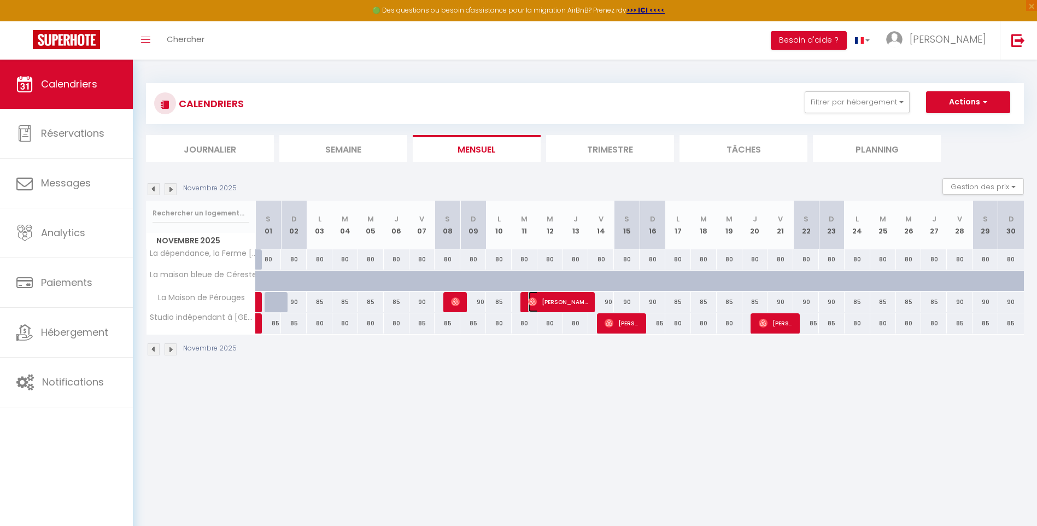
click at [541, 301] on span "[PERSON_NAME]" at bounding box center [558, 301] width 60 height 21
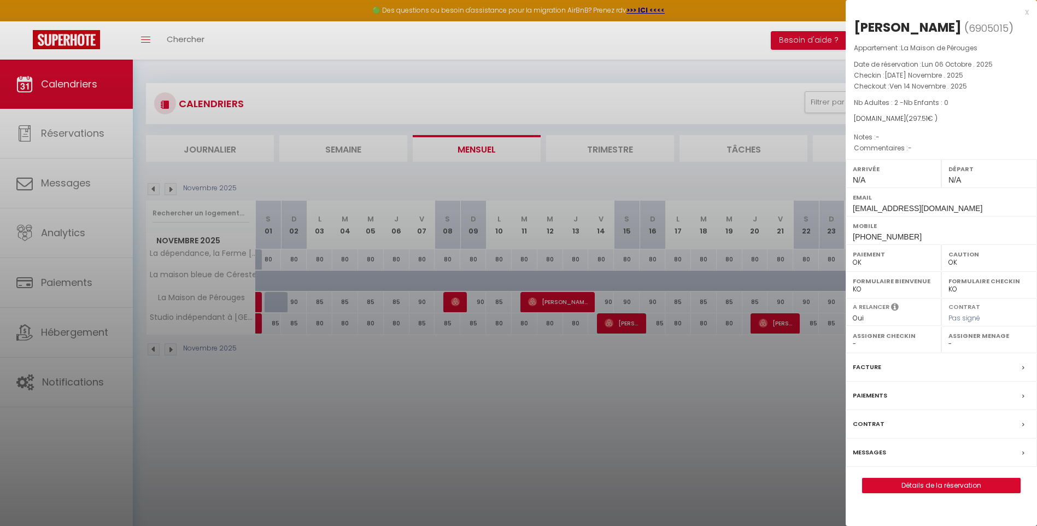
click at [727, 352] on div at bounding box center [518, 263] width 1037 height 526
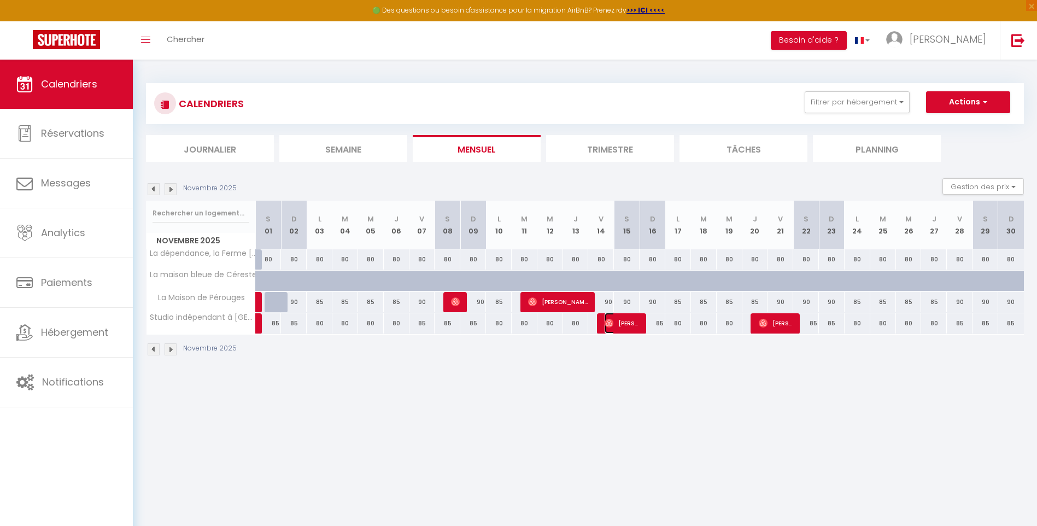
click at [615, 324] on span "[PERSON_NAME]" at bounding box center [622, 323] width 34 height 21
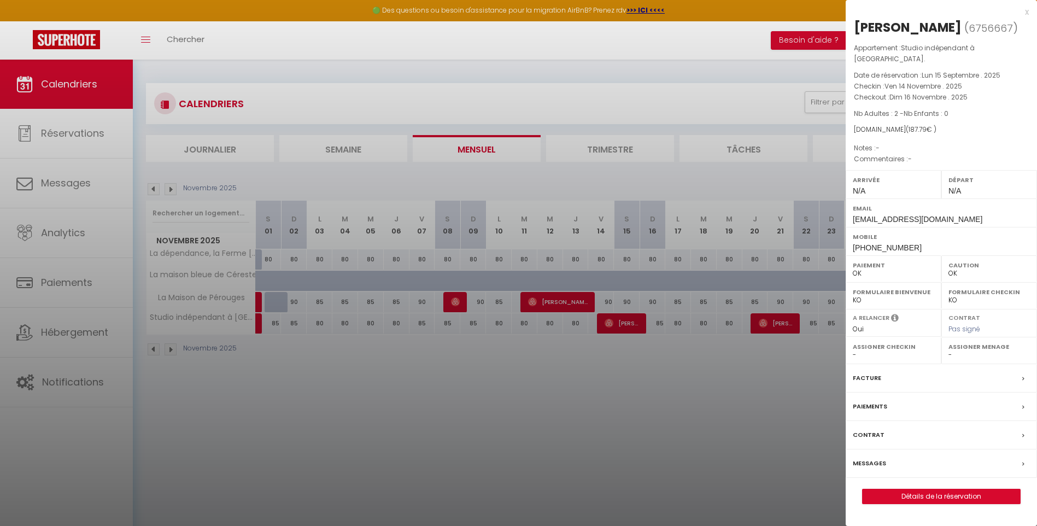
click at [625, 388] on div at bounding box center [518, 263] width 1037 height 526
